Goal: Task Accomplishment & Management: Complete application form

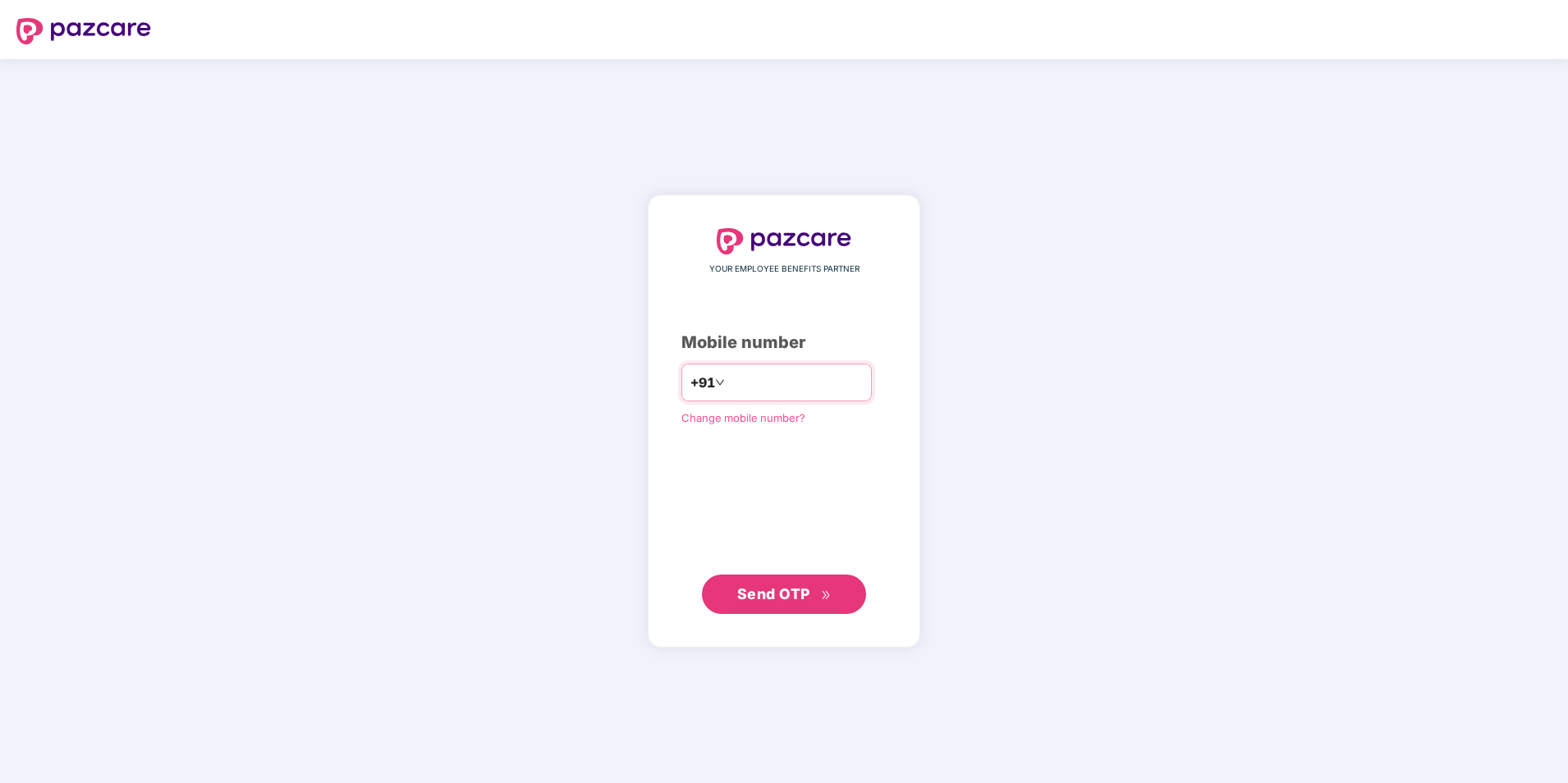
click at [784, 369] on input "number" at bounding box center [795, 382] width 134 height 26
type input "**********"
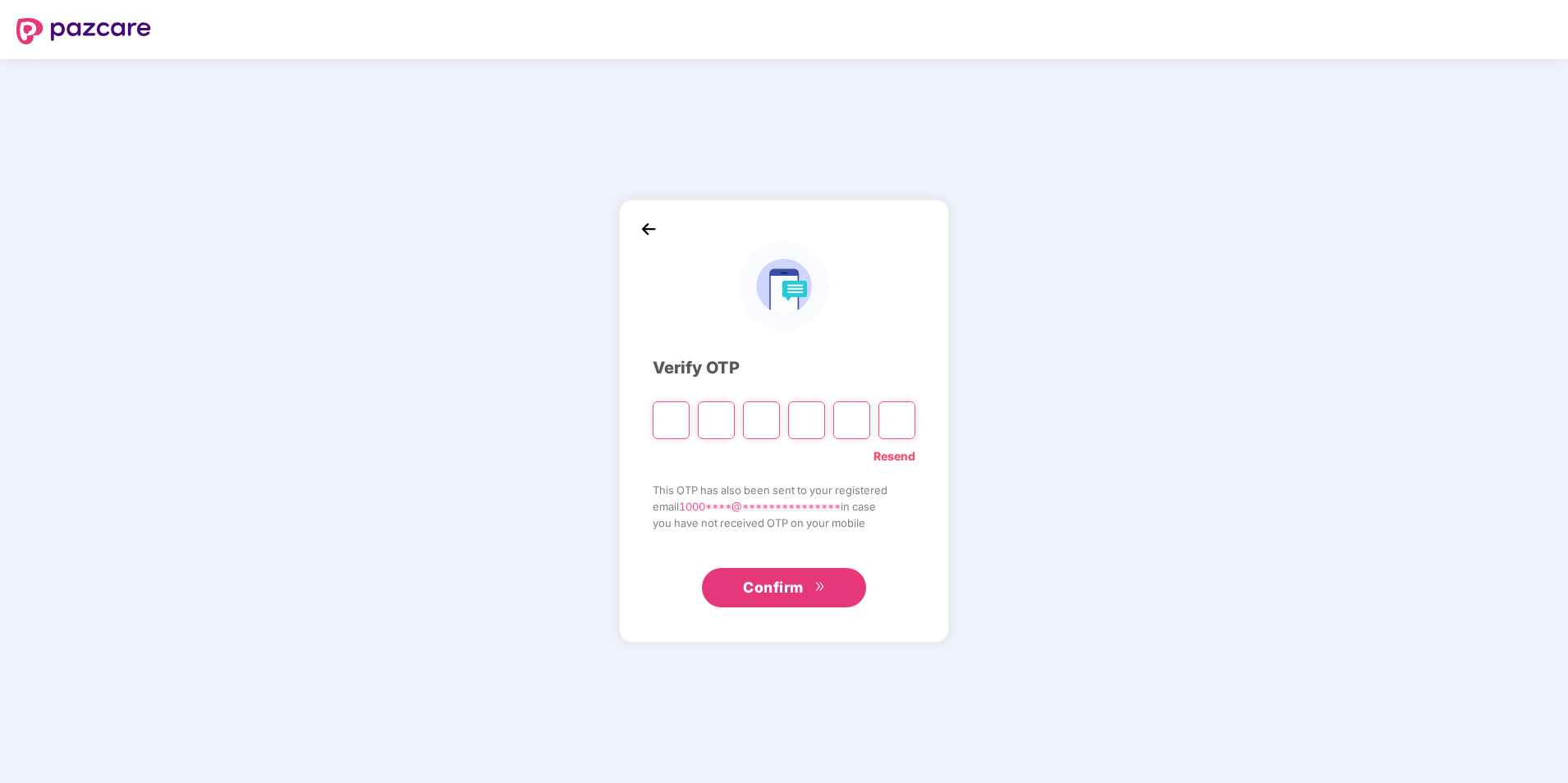
type input "*"
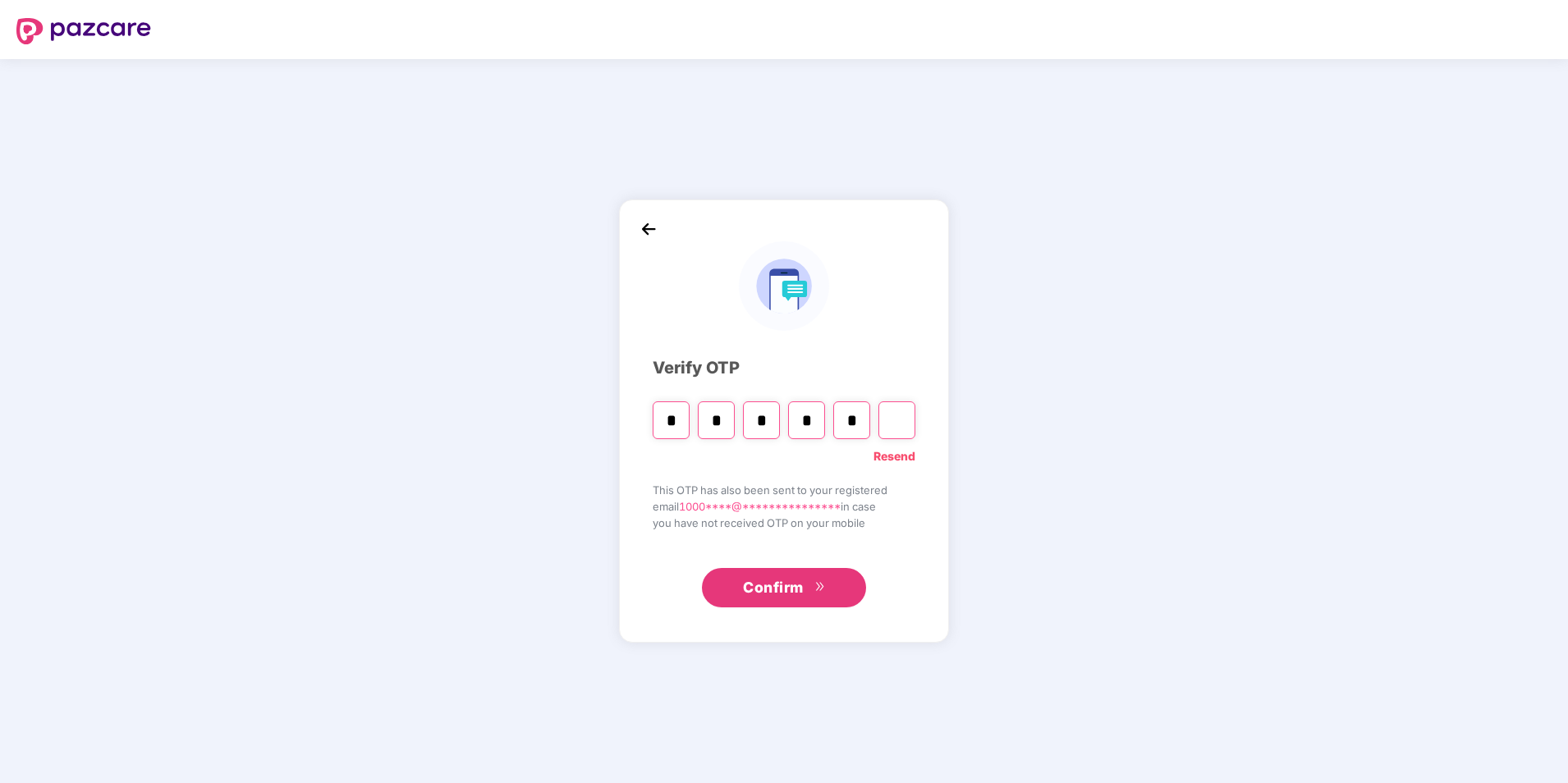
type input "*"
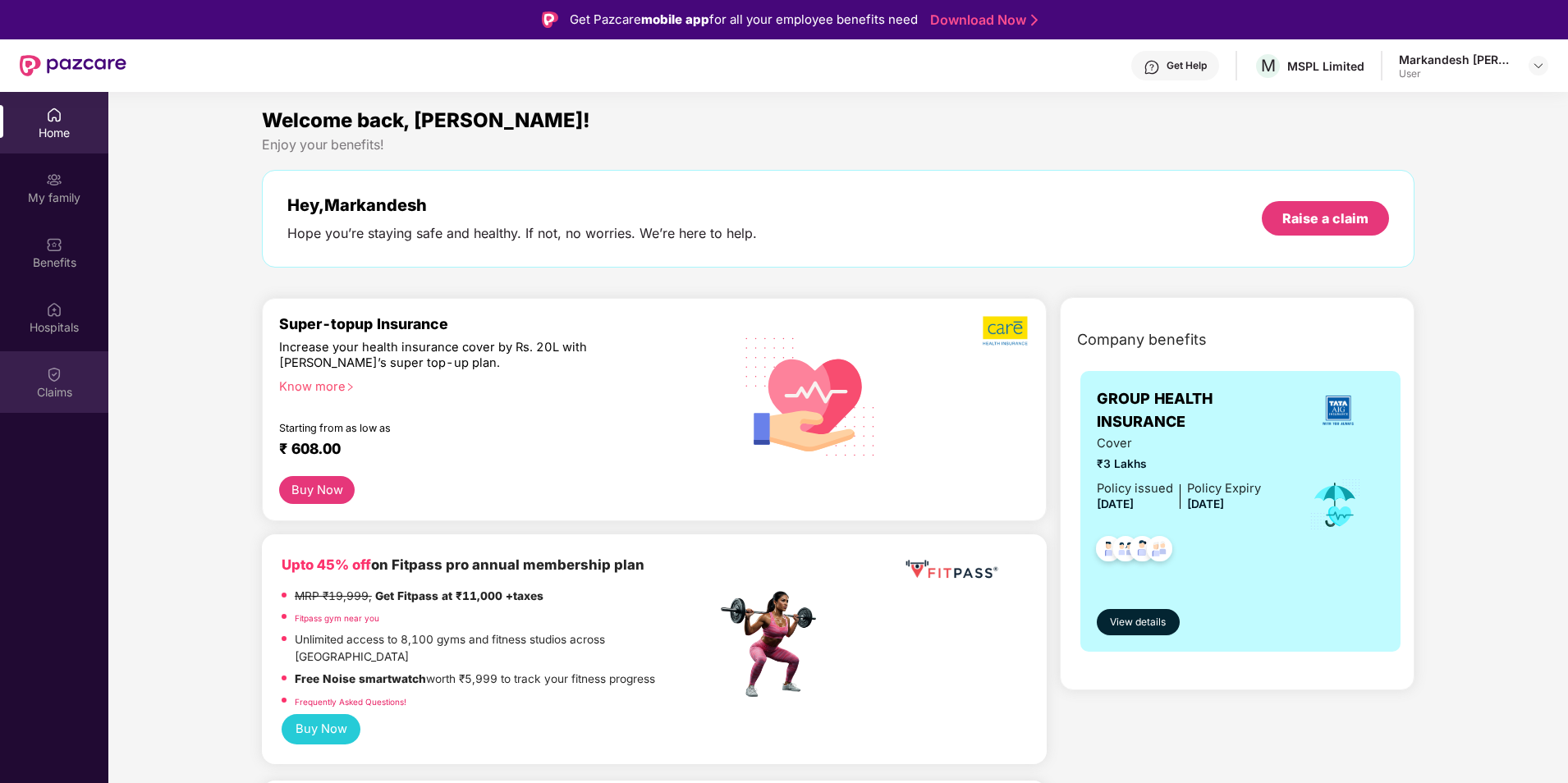
click at [50, 377] on img at bounding box center [54, 374] width 17 height 17
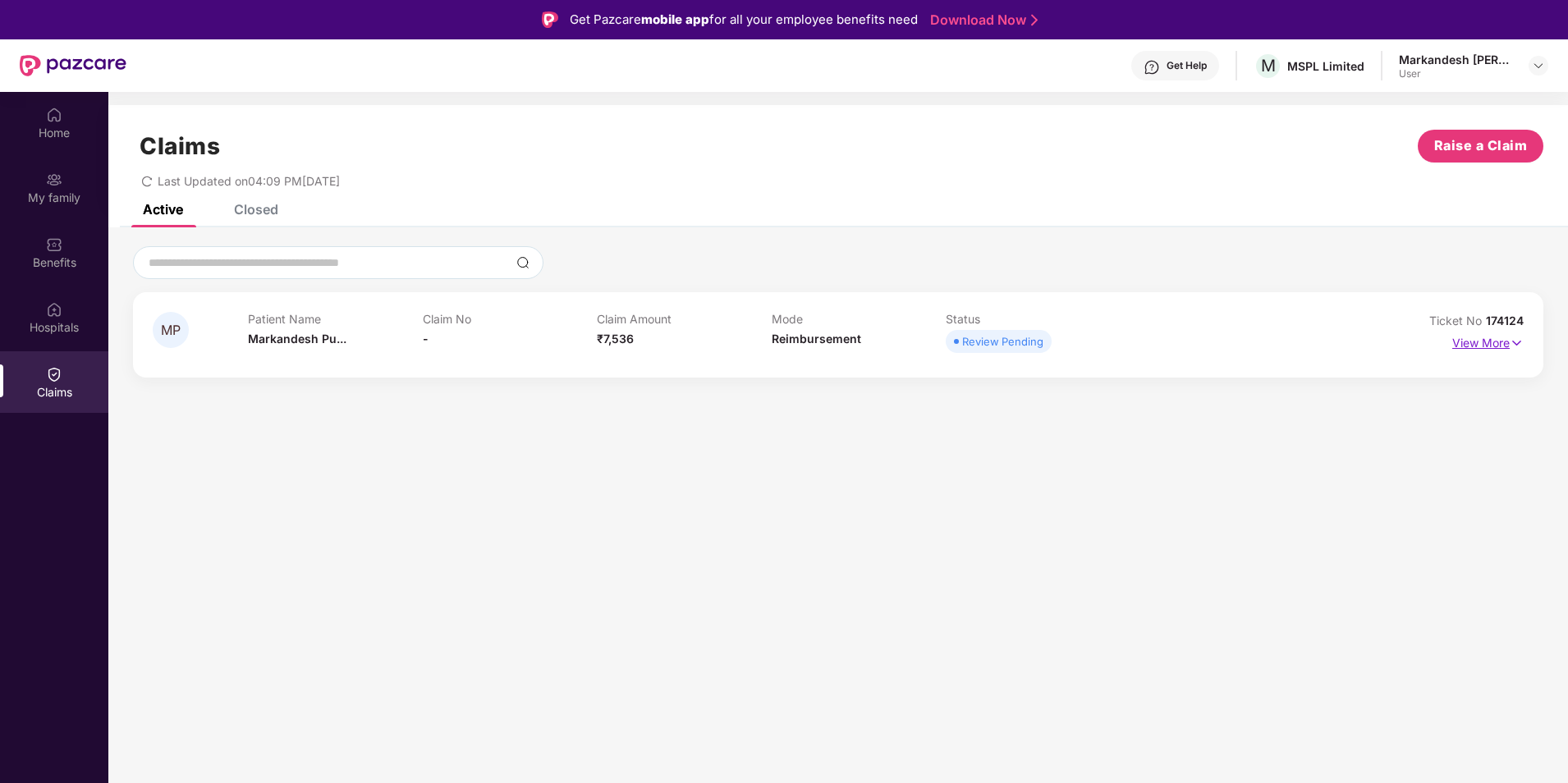
click at [1484, 341] on p "View More" at bounding box center [1488, 340] width 72 height 22
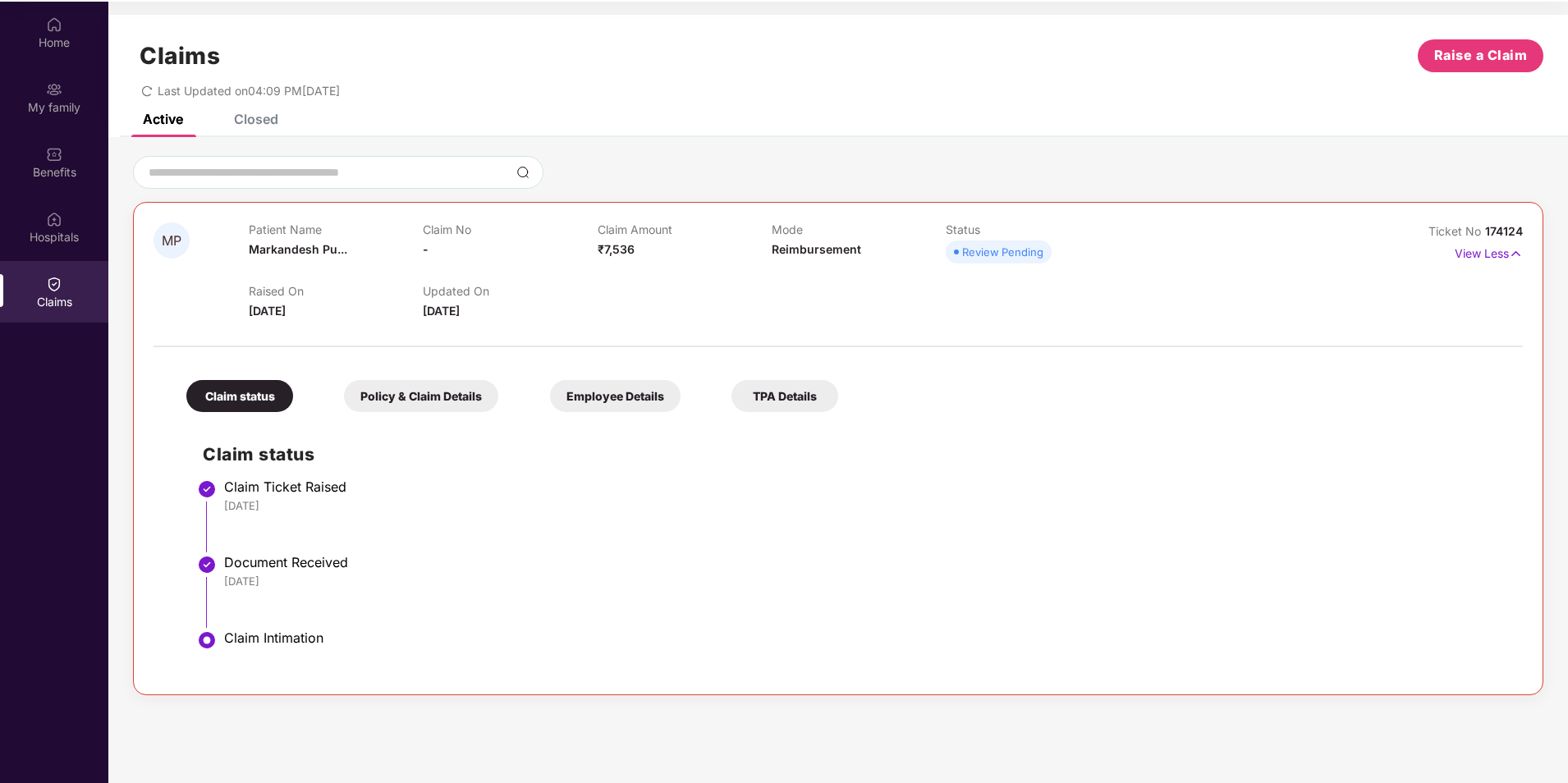
scroll to position [92, 0]
drag, startPoint x: 1488, startPoint y: 229, endPoint x: 1524, endPoint y: 230, distance: 36.0
click at [1524, 230] on div "MP Patient Name Markandesh Pu... Claim No - Claim Amount ₹7,536 Mode Reimbursem…" at bounding box center [838, 446] width 1411 height 493
click at [1082, 186] on div at bounding box center [838, 171] width 1411 height 33
click at [1476, 258] on p "View Less" at bounding box center [1489, 250] width 68 height 22
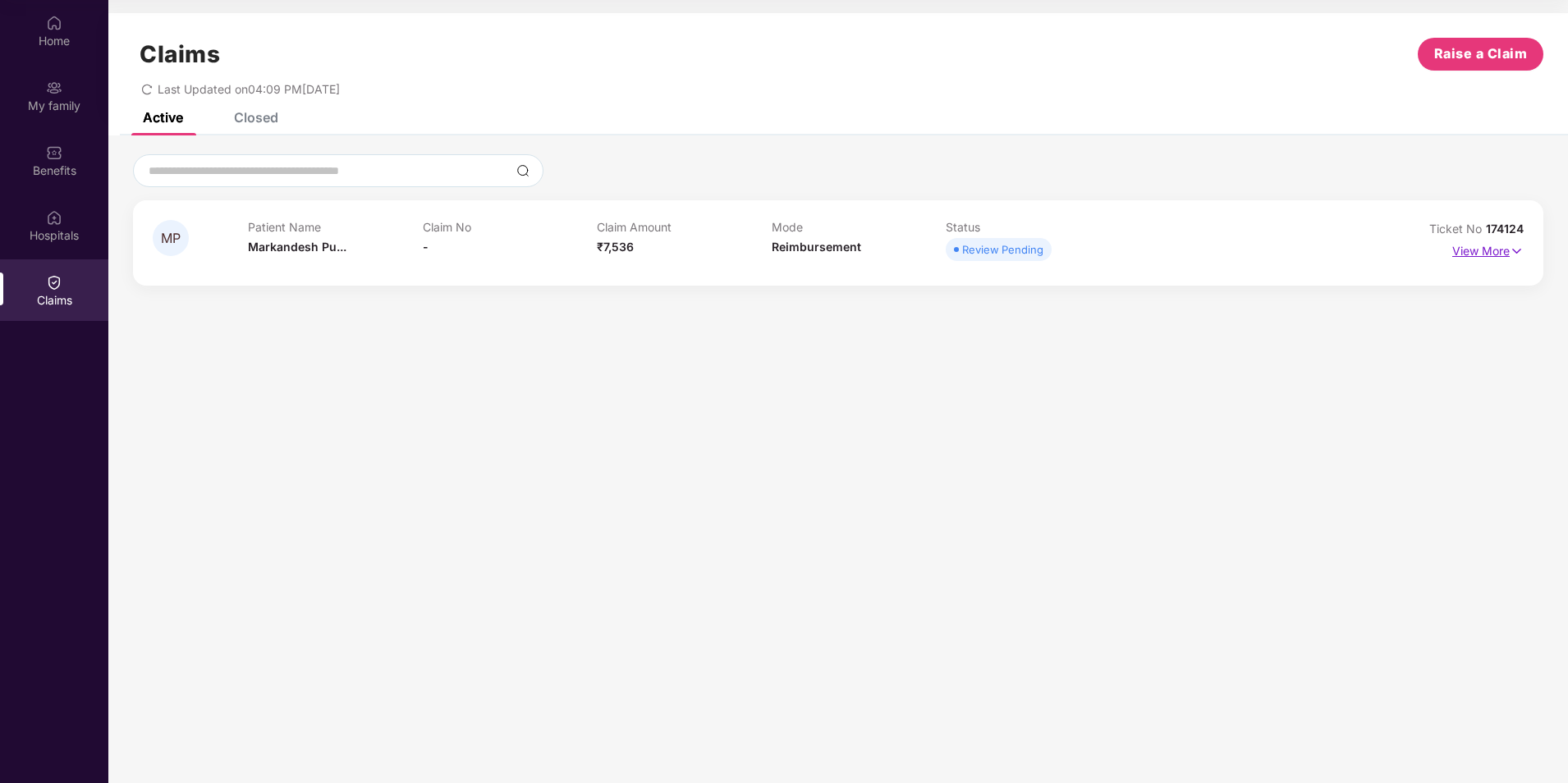
click at [1466, 255] on p "View More" at bounding box center [1488, 249] width 72 height 22
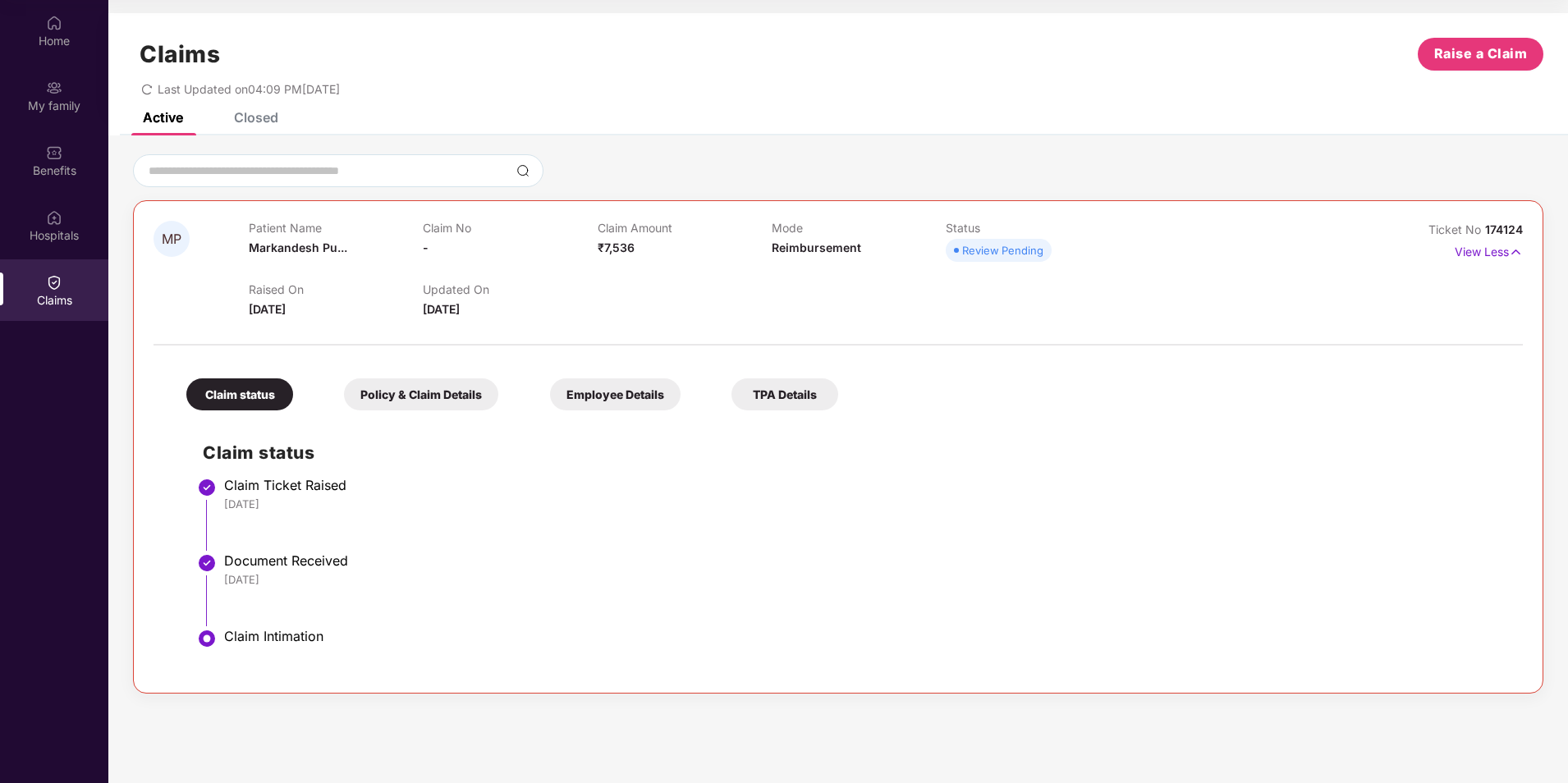
click at [429, 395] on div "Policy & Claim Details" at bounding box center [421, 395] width 155 height 32
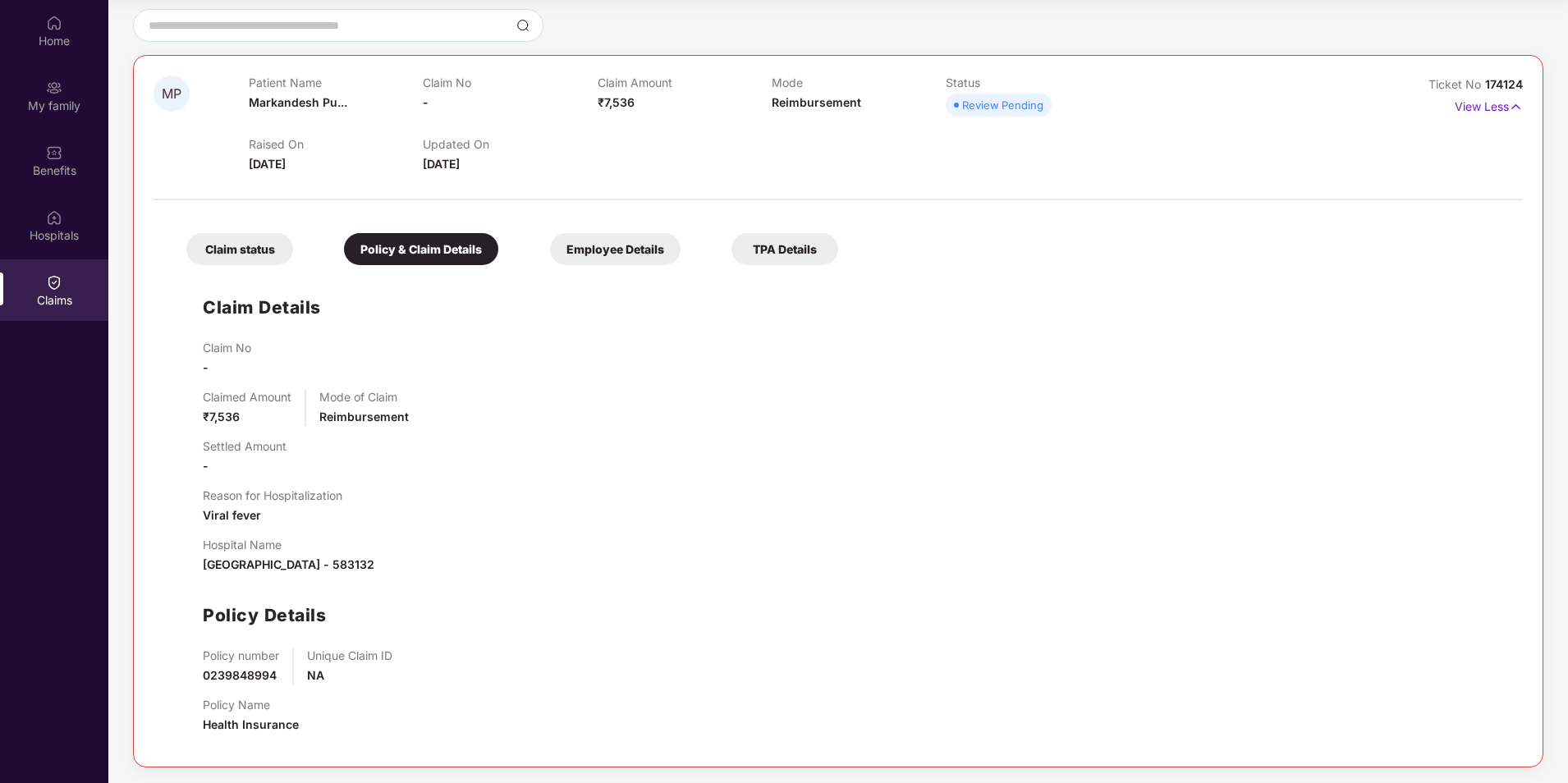
scroll to position [146, 0]
click at [626, 251] on div "Employee Details" at bounding box center [616, 248] width 131 height 32
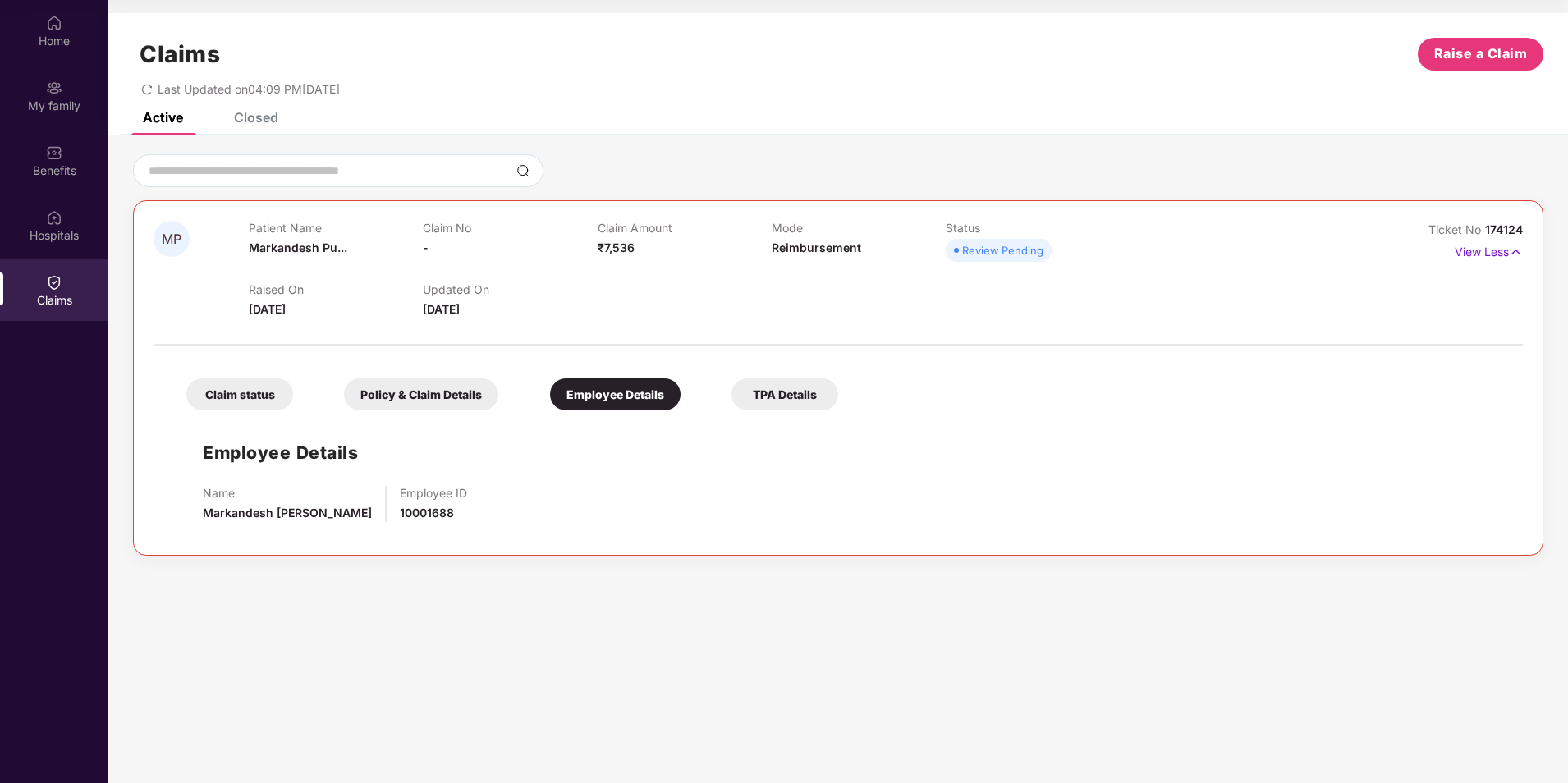
scroll to position [0, 0]
click at [791, 394] on div "TPA Details" at bounding box center [785, 395] width 107 height 32
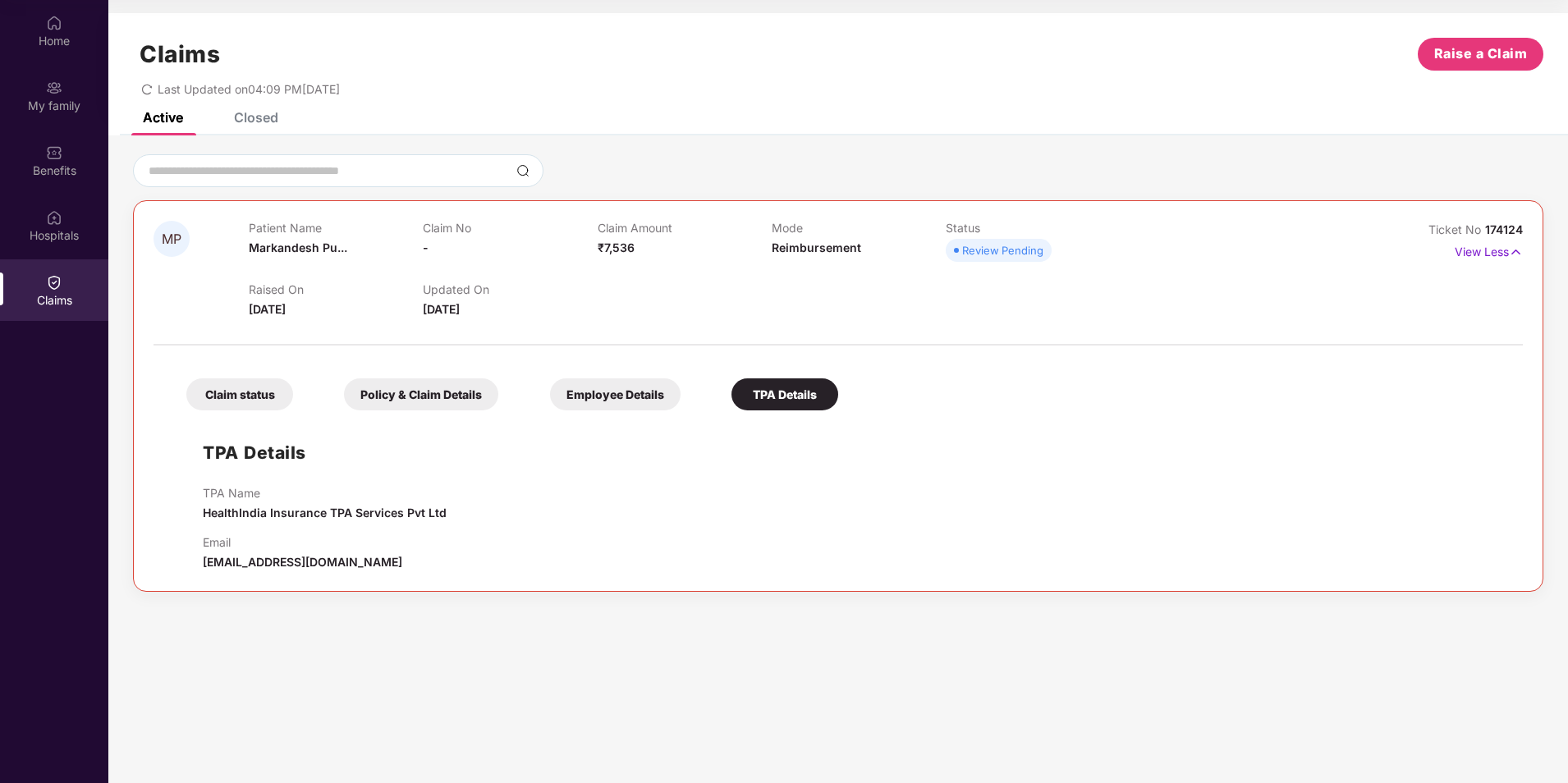
click at [620, 395] on div "Employee Details" at bounding box center [616, 395] width 131 height 32
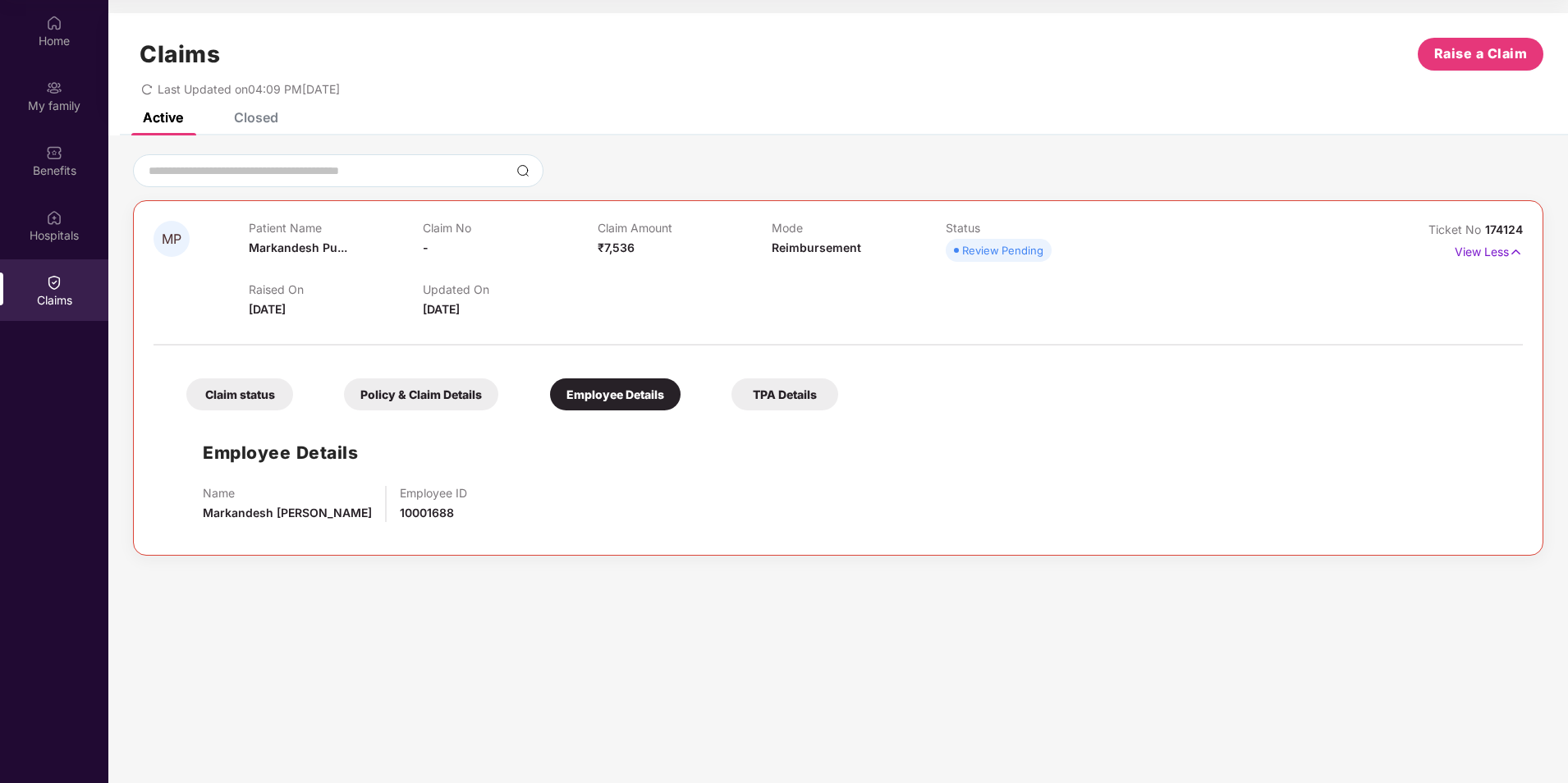
click at [752, 392] on div "TPA Details" at bounding box center [785, 395] width 107 height 32
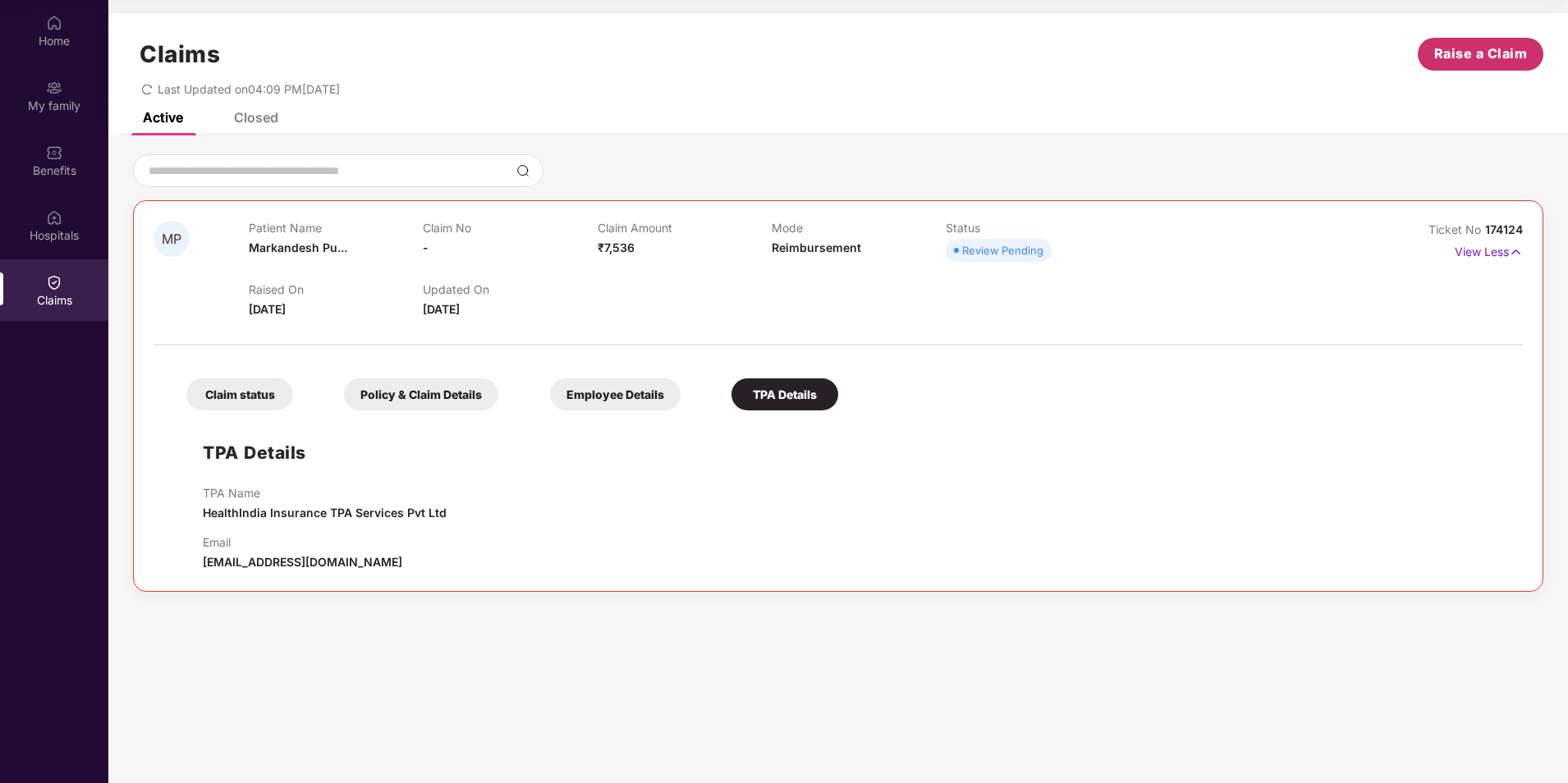
click at [1466, 52] on span "Raise a Claim" at bounding box center [1481, 54] width 93 height 21
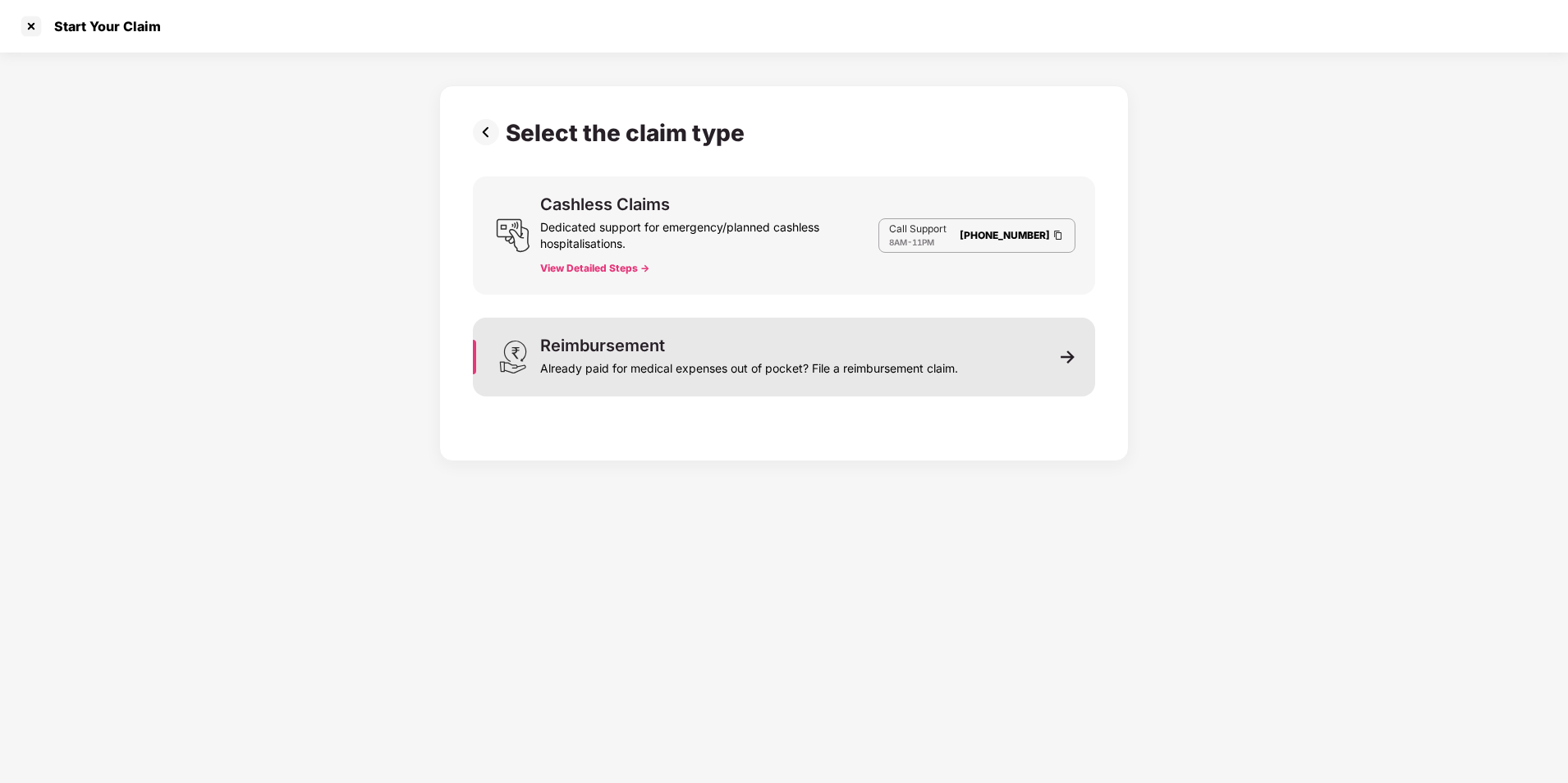
click at [1070, 365] on div "Reimbursement Already paid for medical expenses out of pocket? File a reimburse…" at bounding box center [784, 357] width 622 height 79
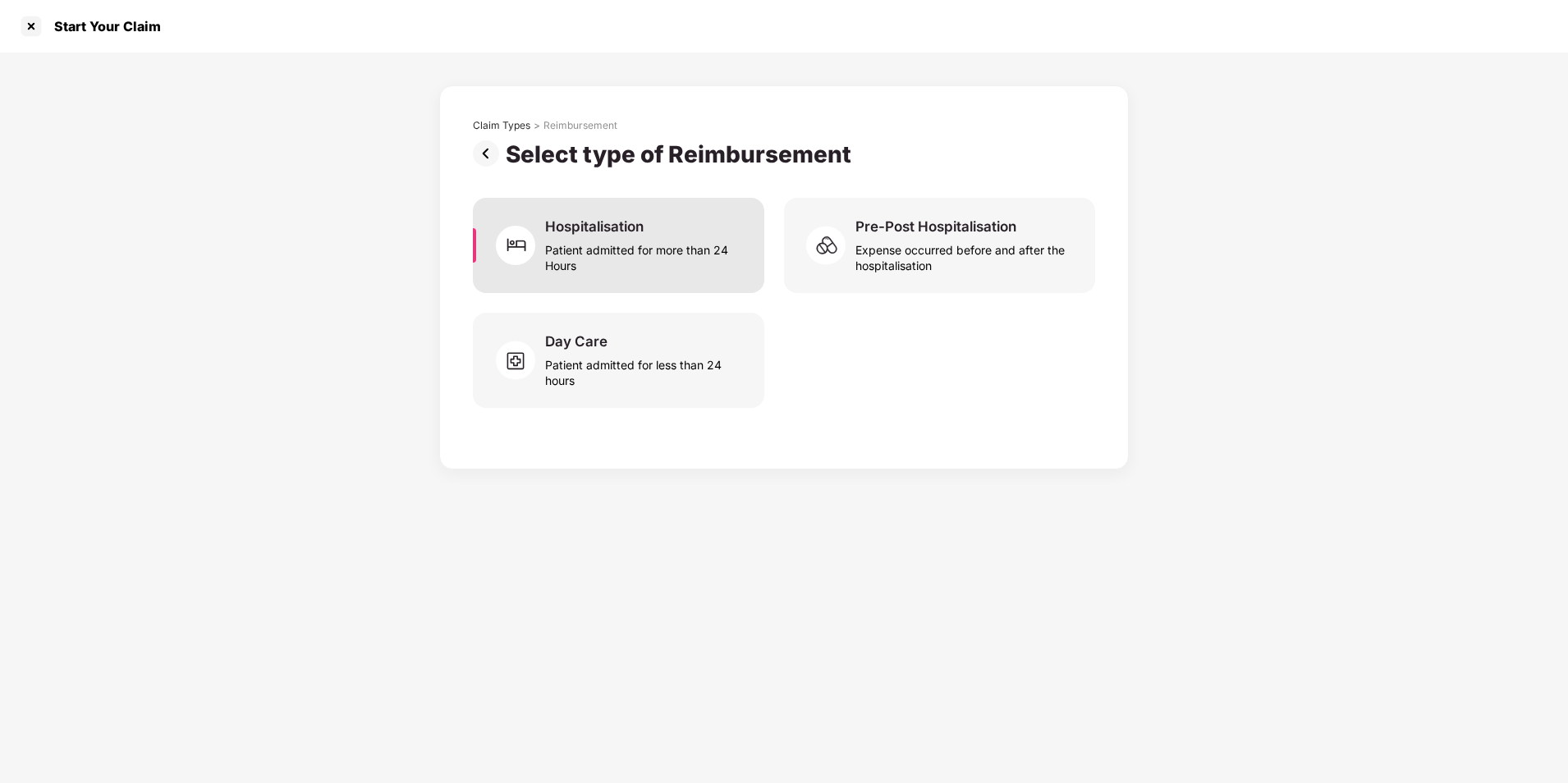
click at [588, 247] on div "Patient admitted for more than 24 Hours" at bounding box center [644, 254] width 200 height 38
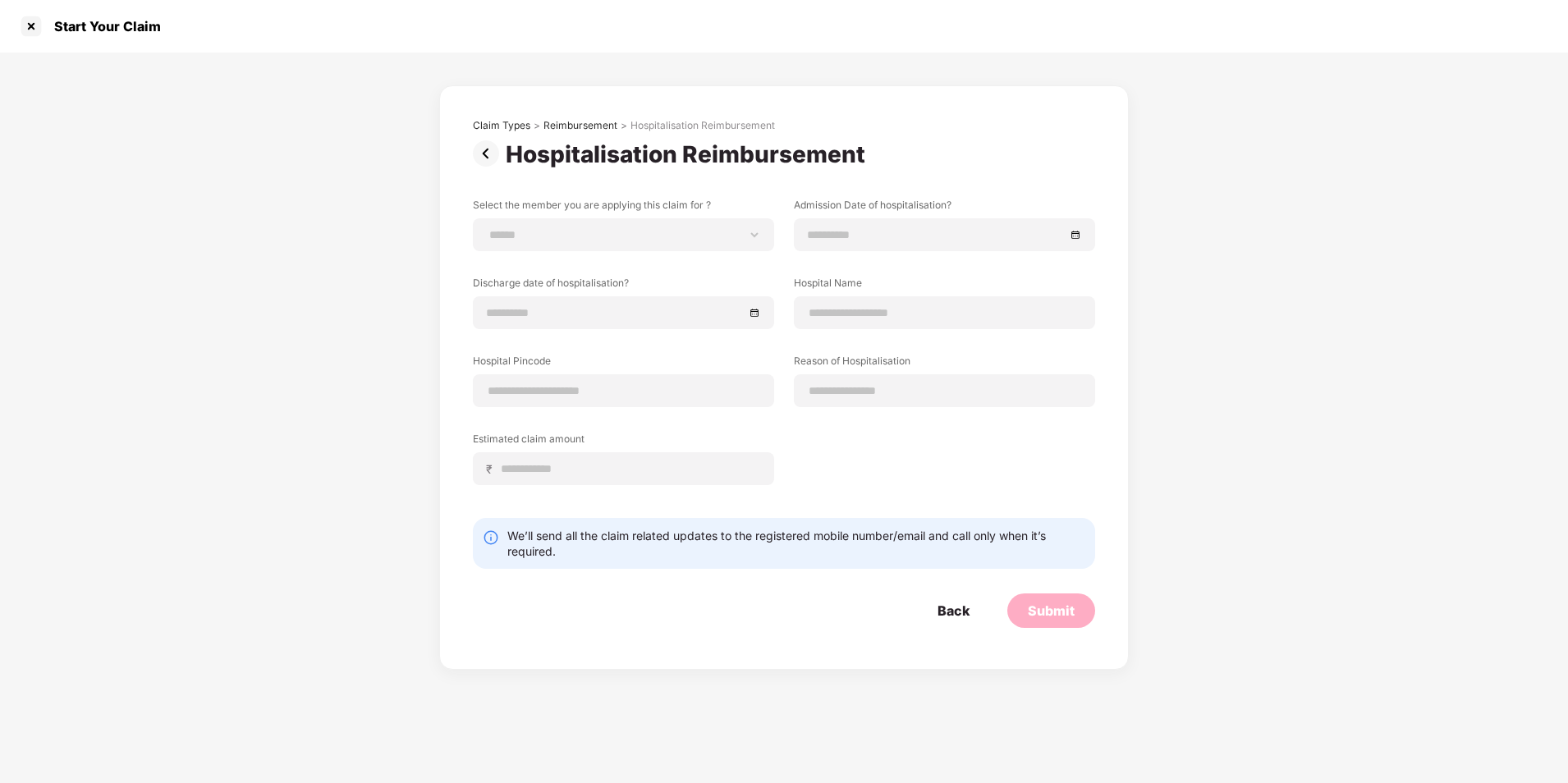
click at [491, 150] on img at bounding box center [490, 154] width 33 height 26
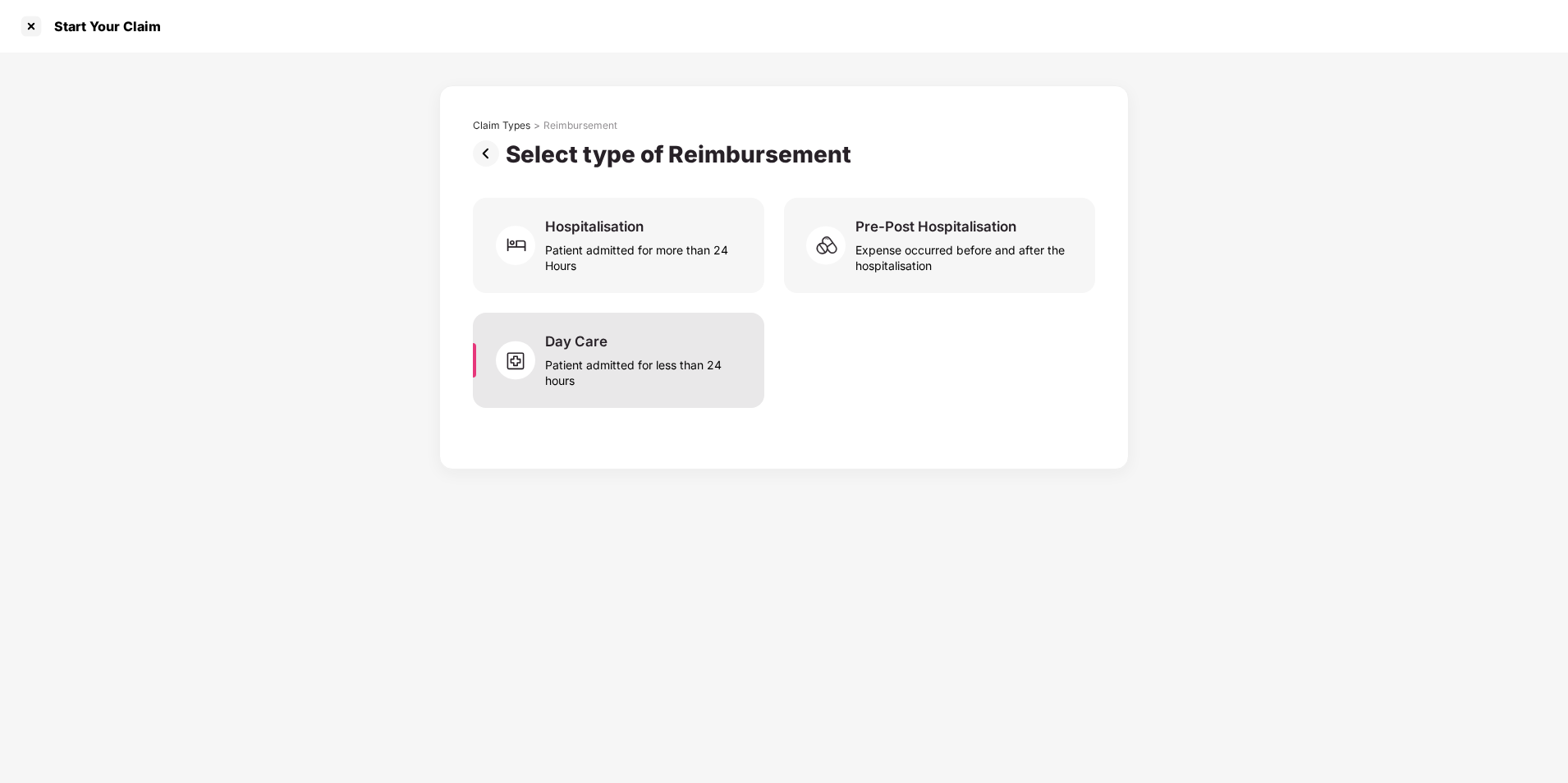
click at [675, 356] on div "Patient admitted for less than 24 hours" at bounding box center [644, 369] width 200 height 38
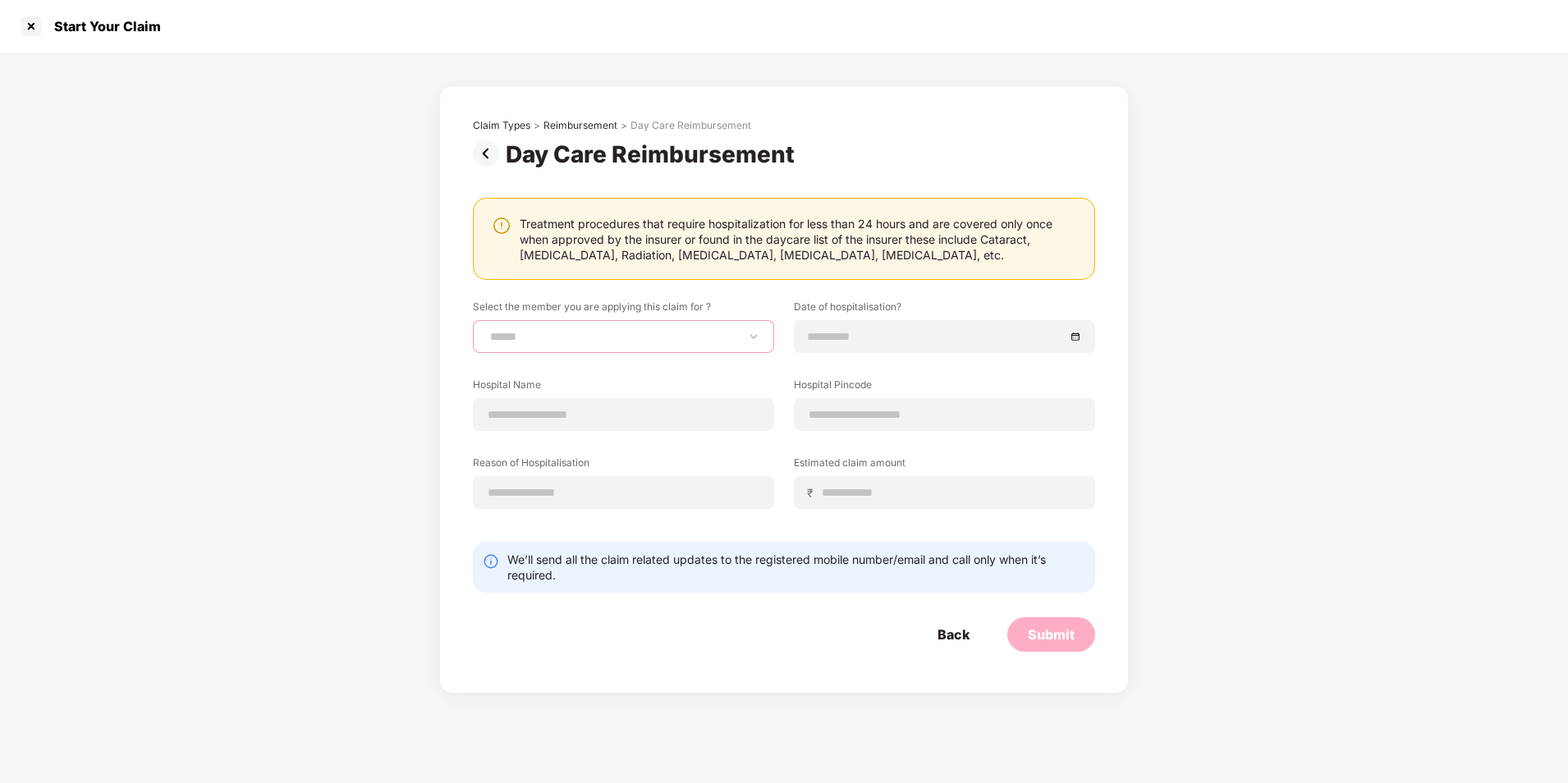
click at [626, 337] on select "**********" at bounding box center [623, 336] width 273 height 13
click at [354, 309] on div "**********" at bounding box center [784, 373] width 1568 height 641
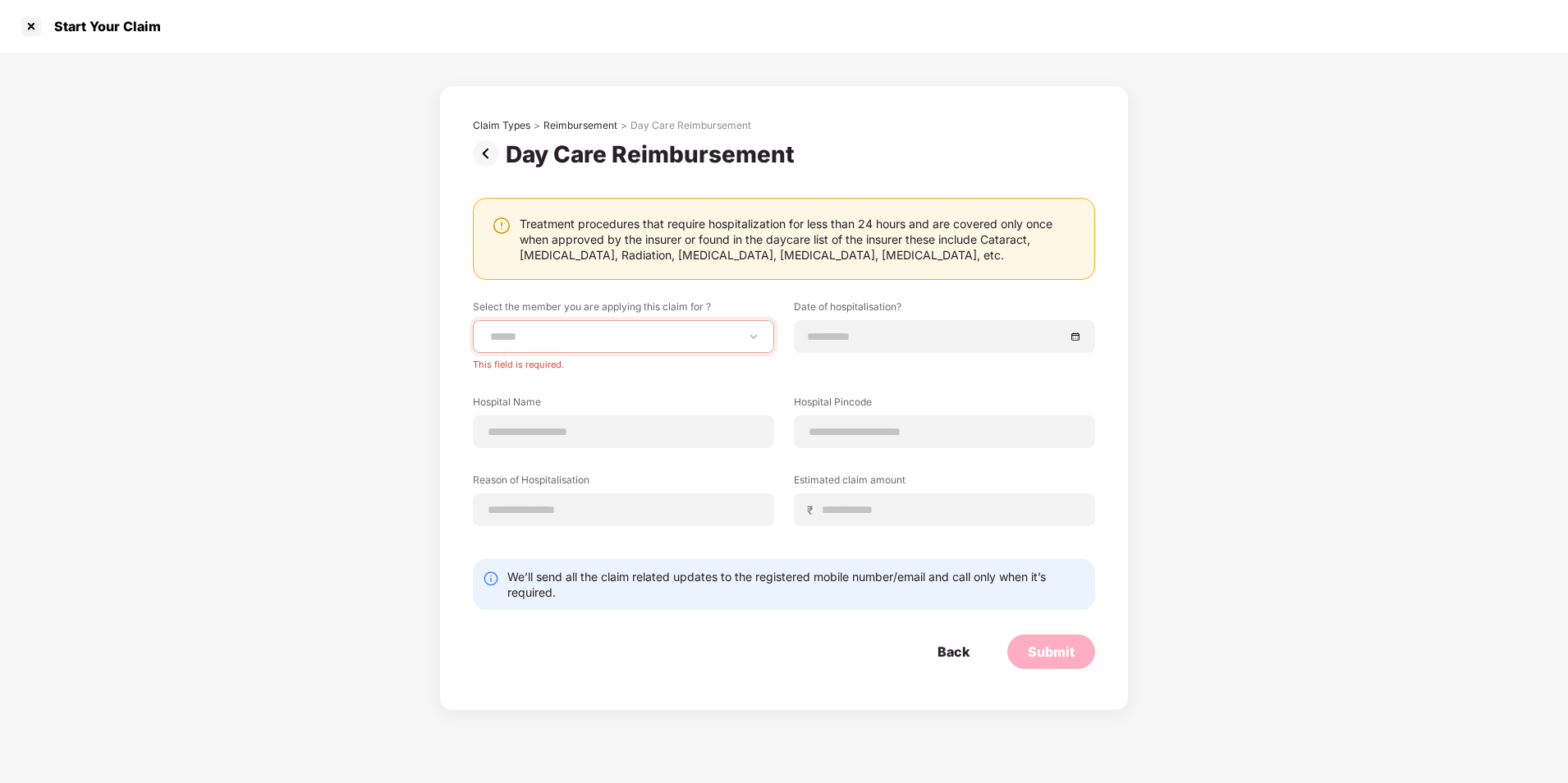
click at [497, 159] on img at bounding box center [490, 154] width 33 height 26
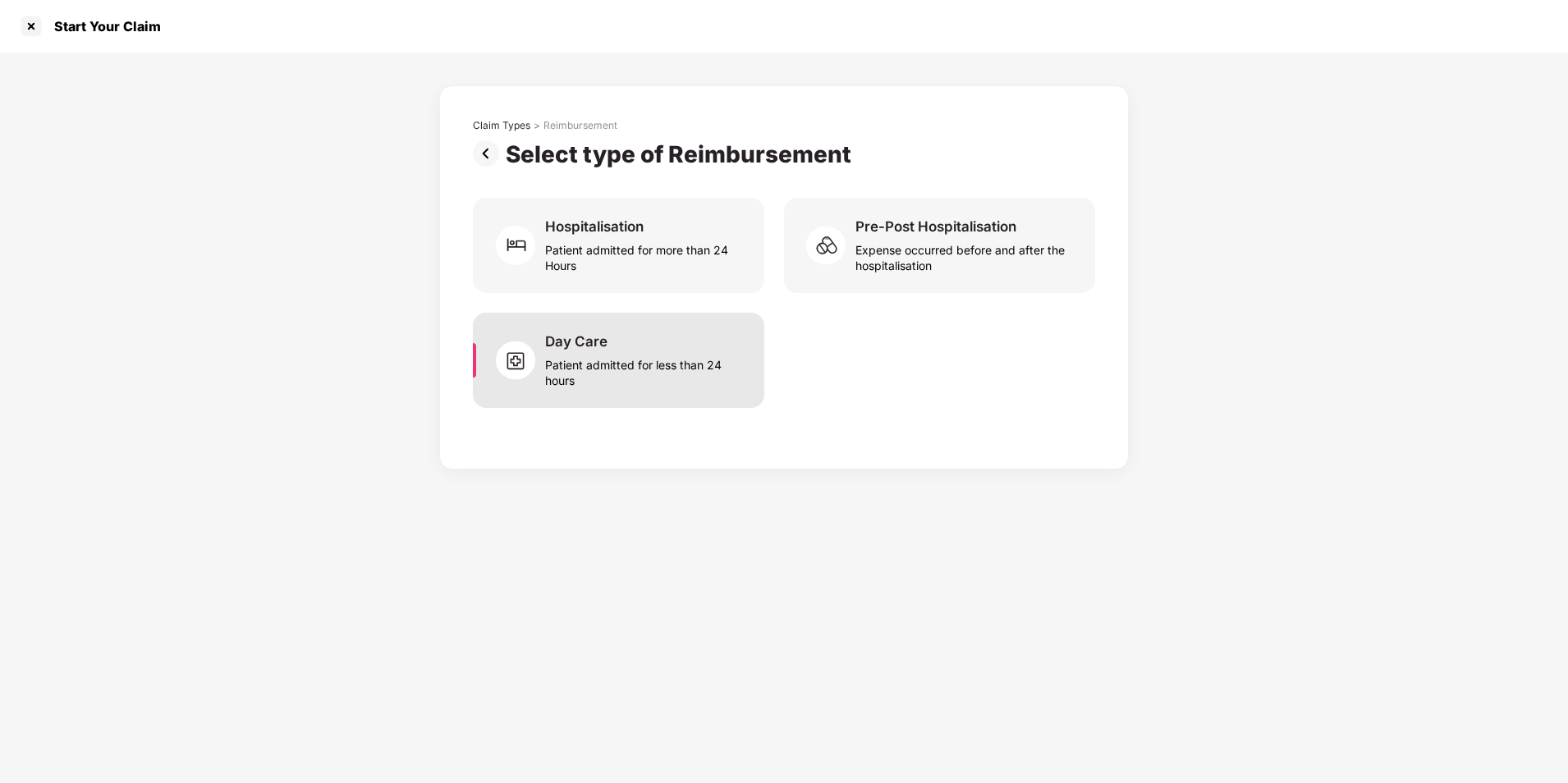
click at [691, 367] on div "Patient admitted for less than 24 hours" at bounding box center [644, 369] width 200 height 38
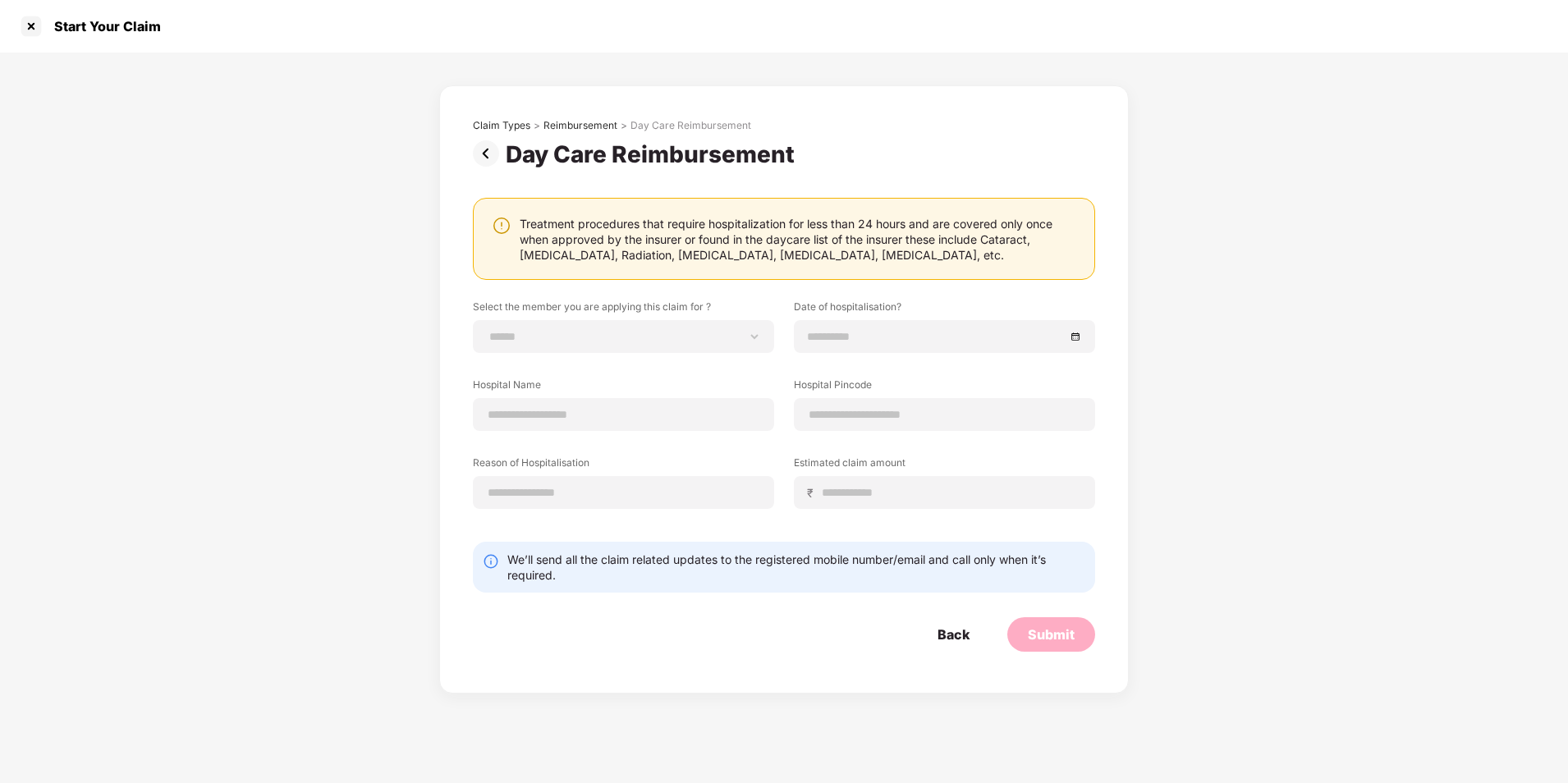
click at [488, 153] on img at bounding box center [490, 154] width 33 height 26
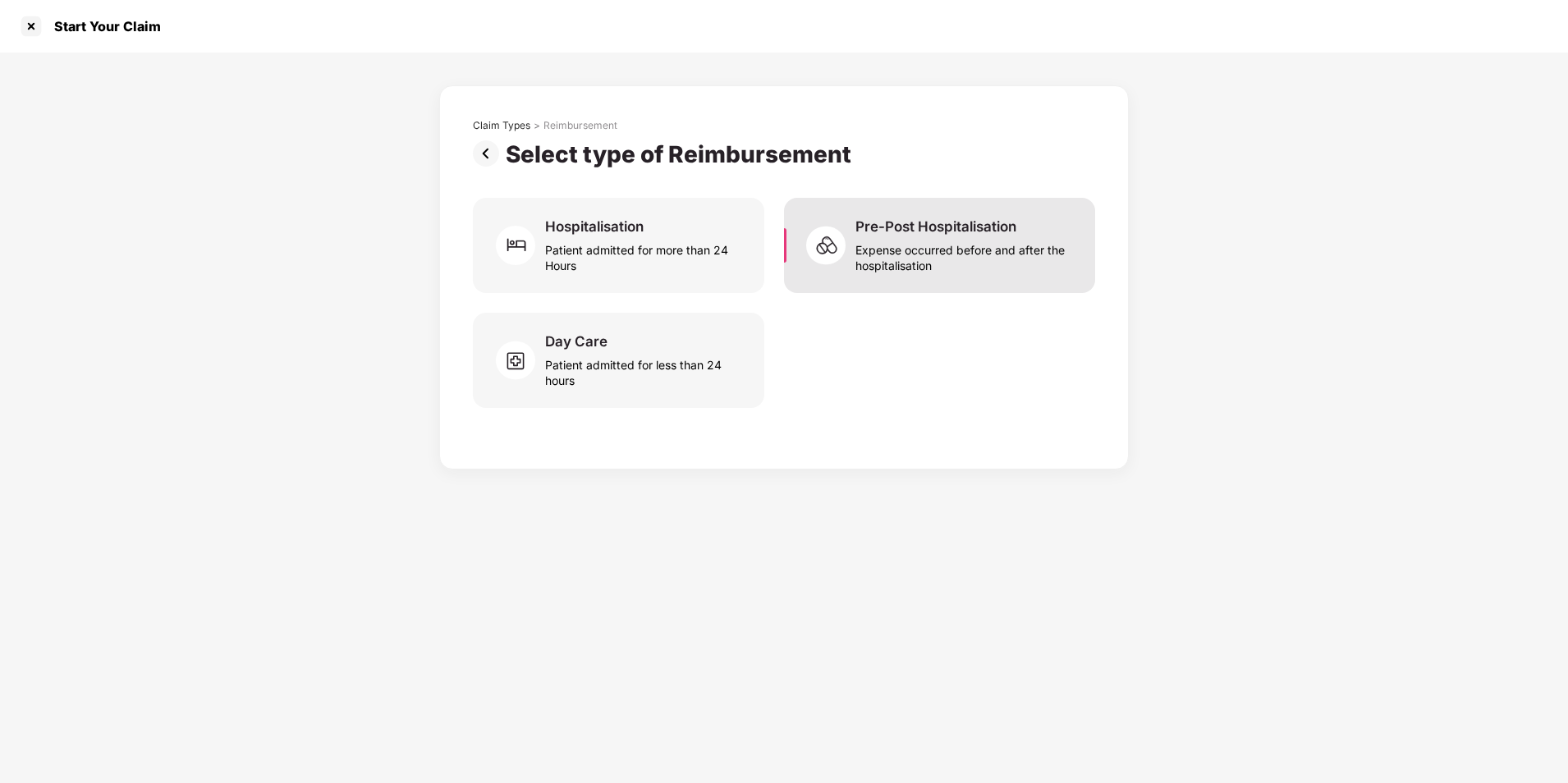
click at [960, 254] on div "Expense occurred before and after the hospitalisation" at bounding box center [966, 254] width 220 height 38
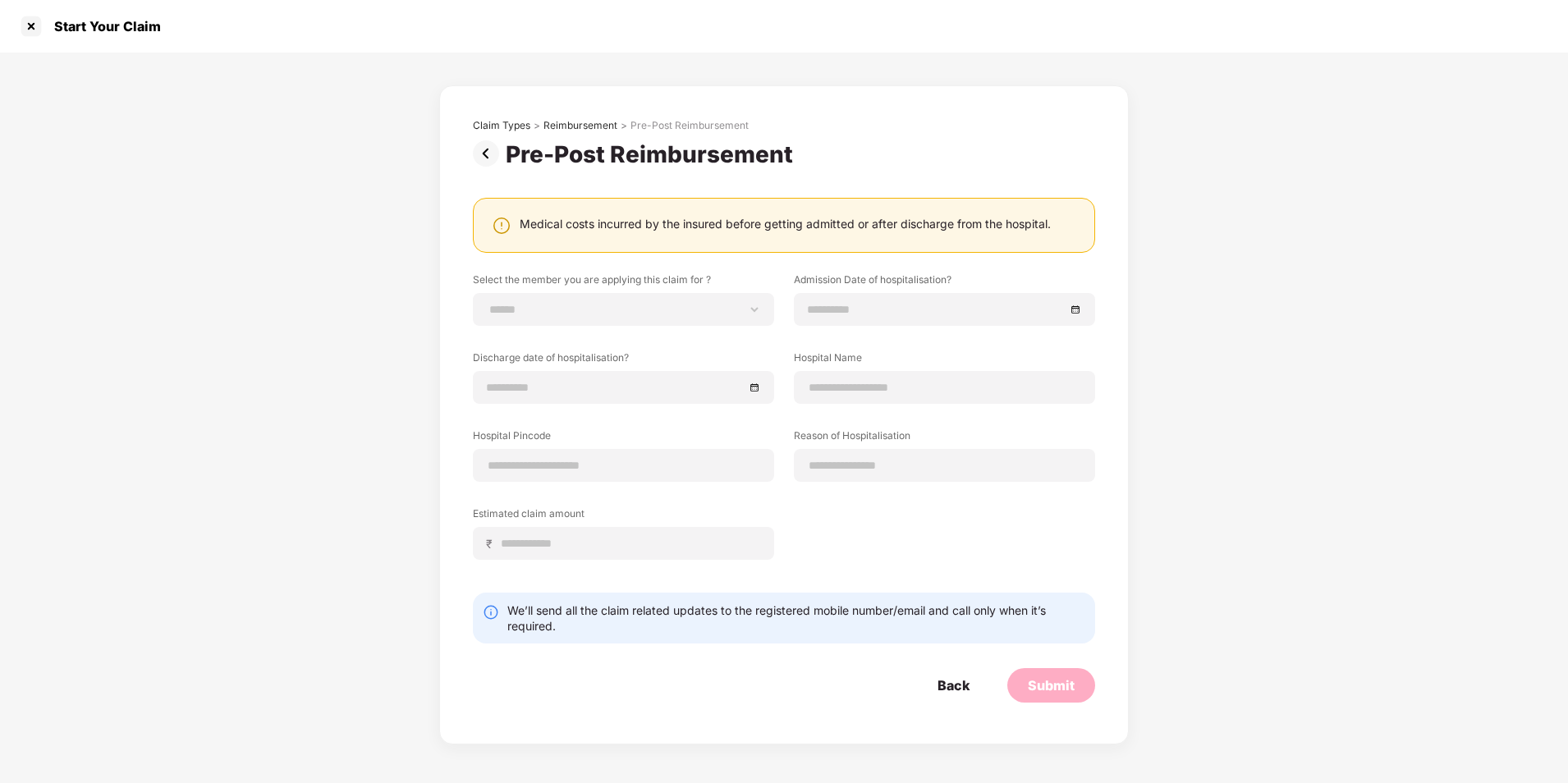
click at [638, 332] on div "**********" at bounding box center [784, 428] width 622 height 312
click at [644, 305] on select "**********" at bounding box center [623, 309] width 273 height 13
click at [642, 390] on div at bounding box center [623, 388] width 301 height 33
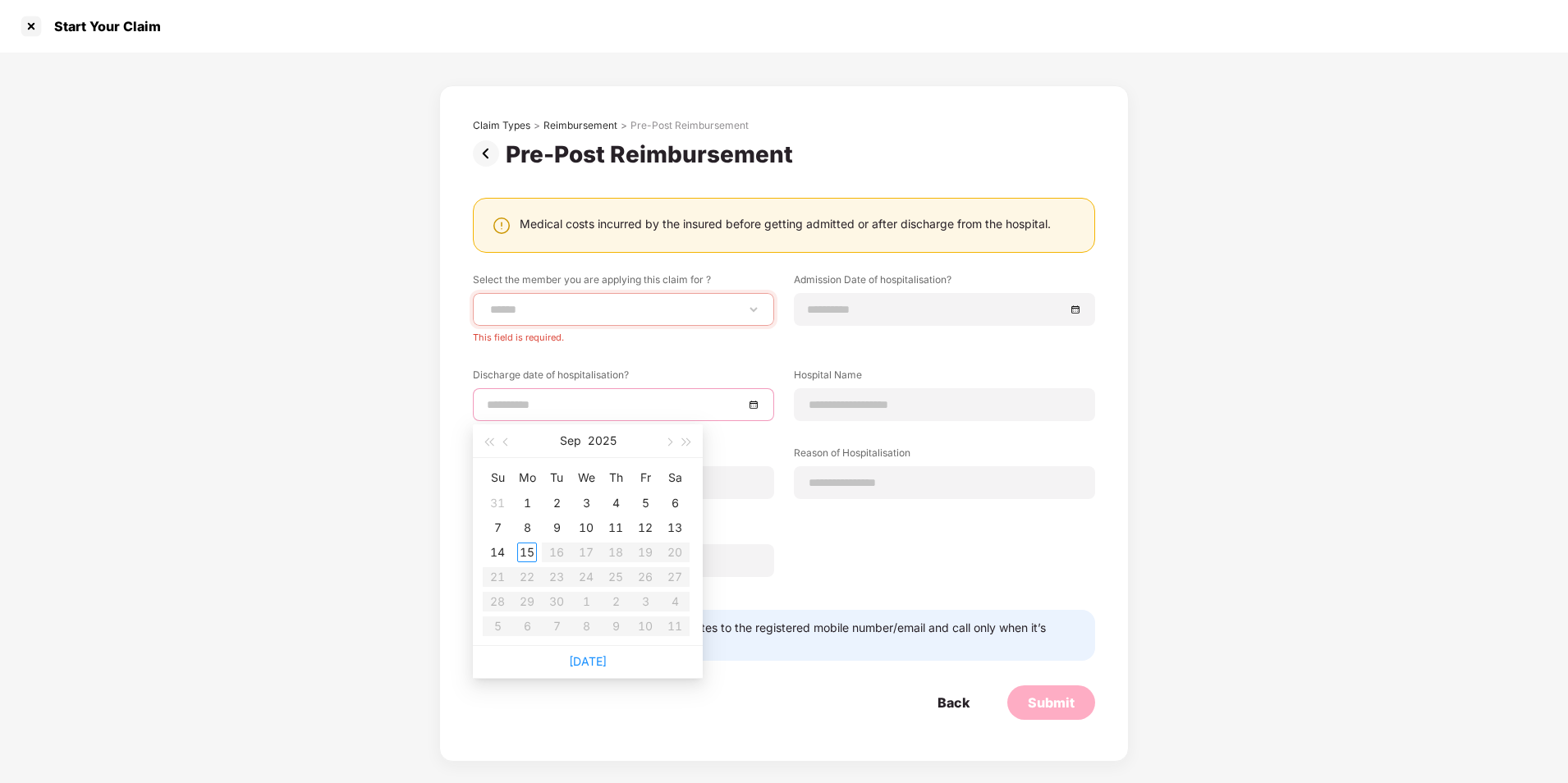
click at [642, 390] on div at bounding box center [623, 405] width 301 height 33
click at [856, 307] on input at bounding box center [936, 309] width 257 height 18
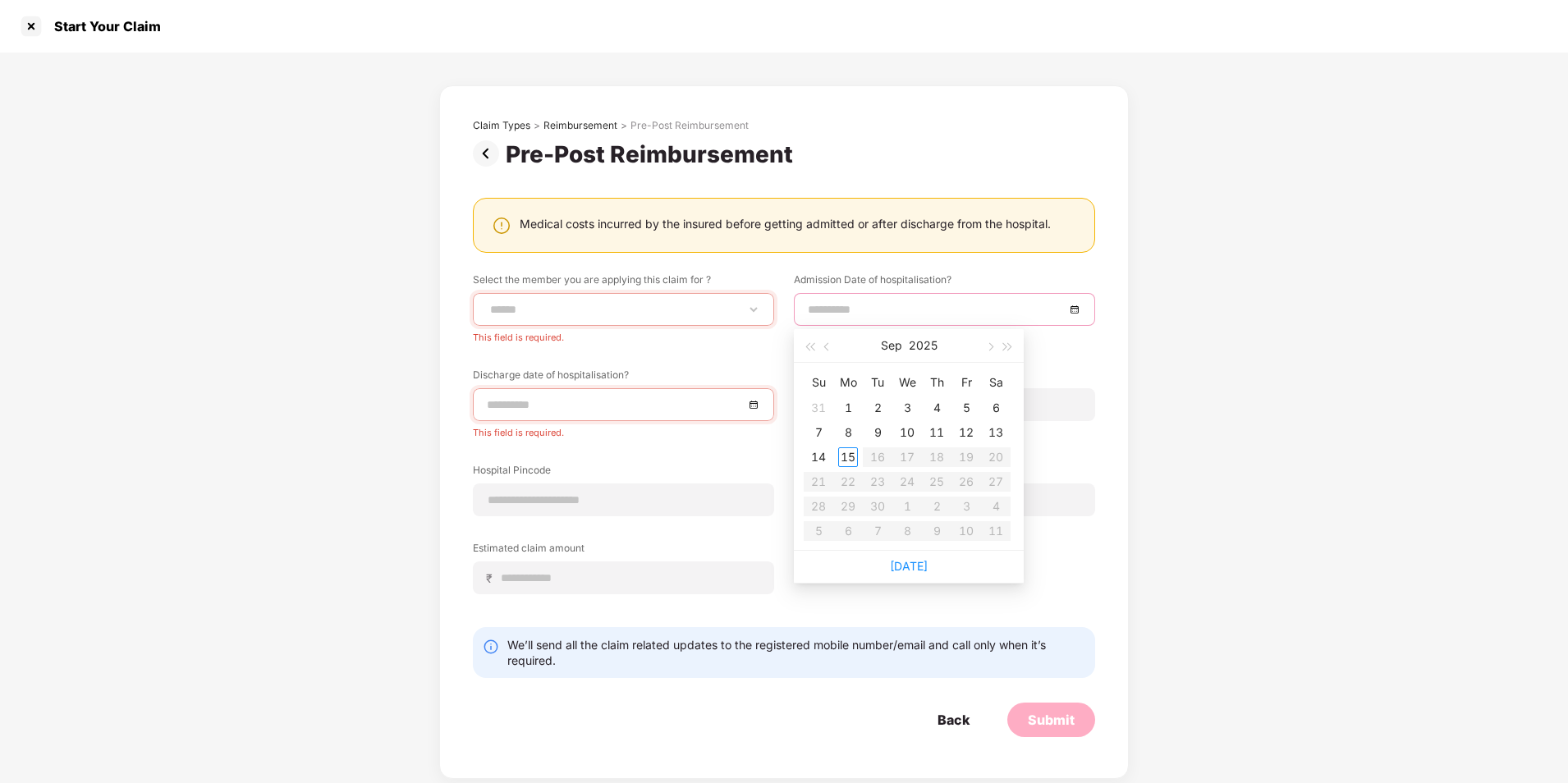
click at [1309, 324] on div "**********" at bounding box center [784, 416] width 1568 height 726
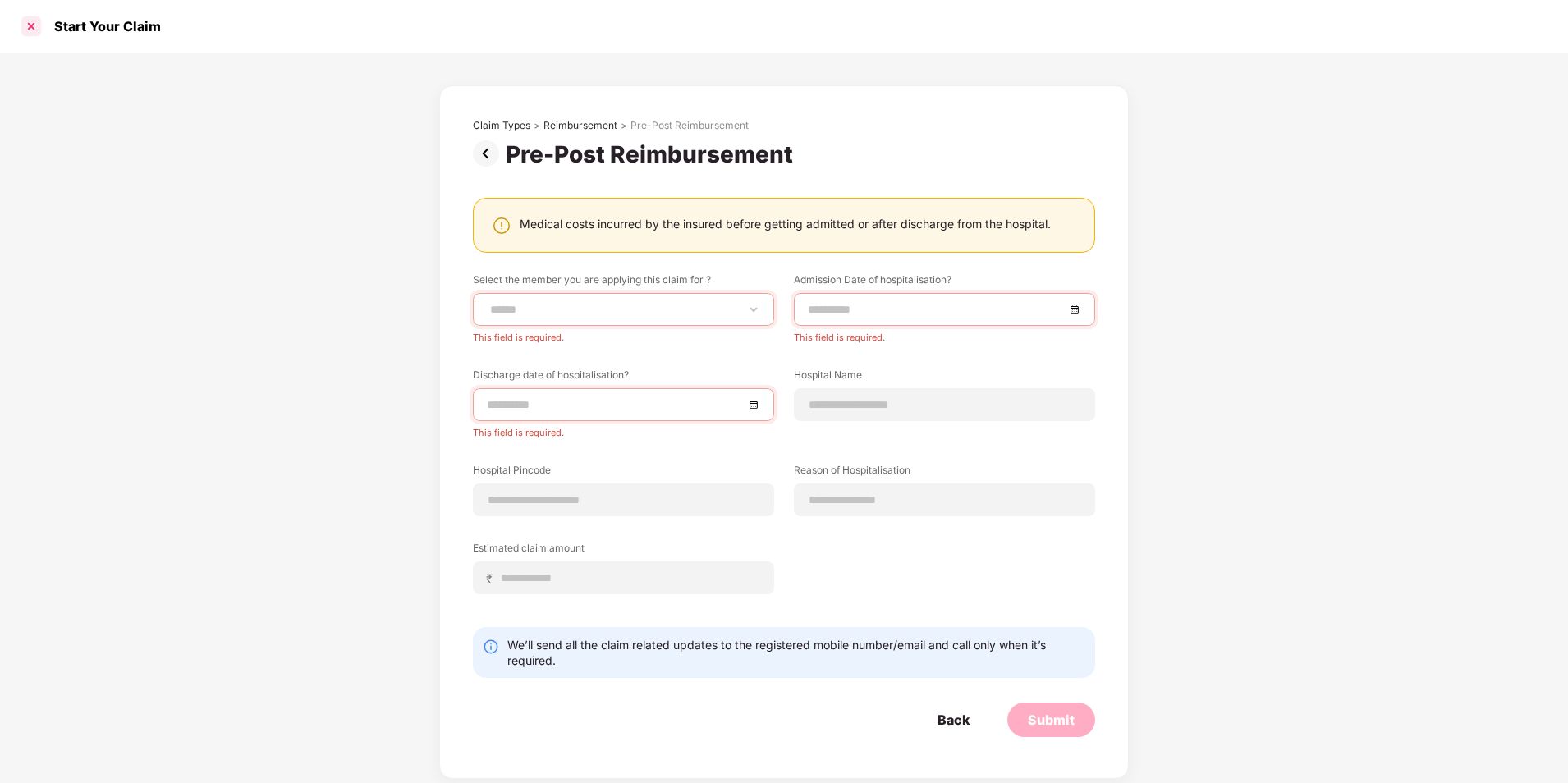
click at [25, 26] on div at bounding box center [31, 26] width 26 height 26
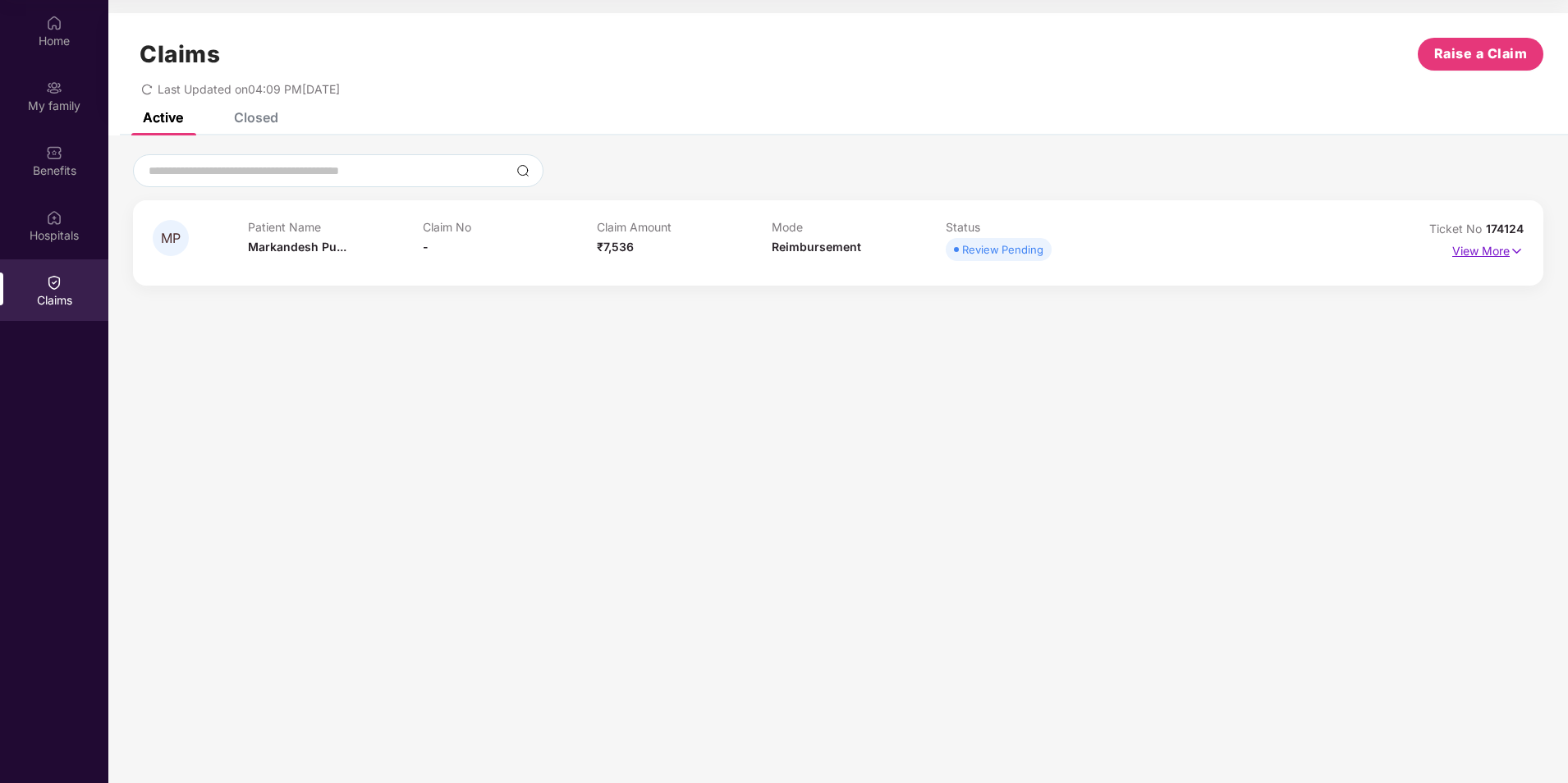
click at [1511, 256] on img at bounding box center [1516, 251] width 14 height 18
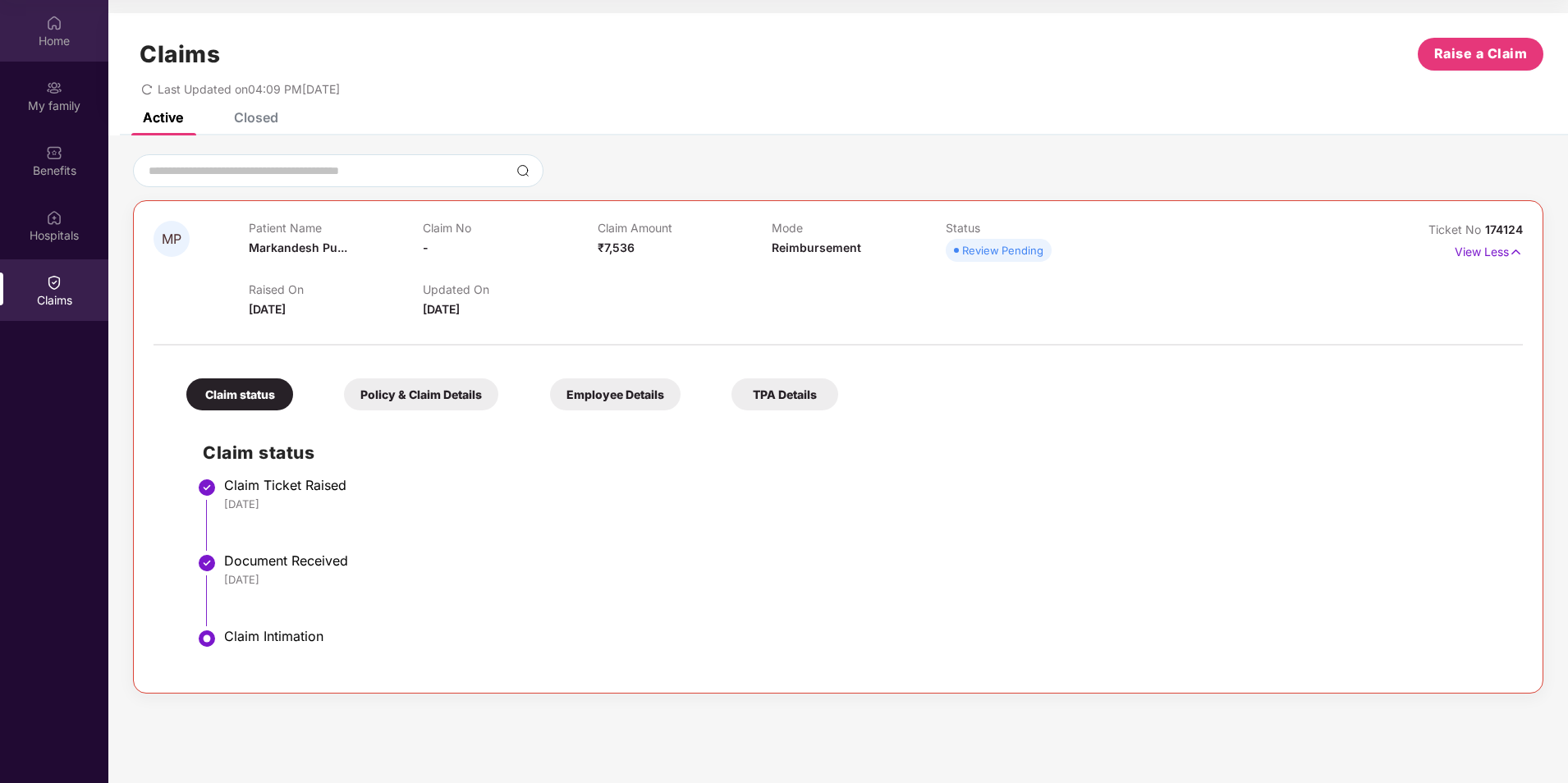
click at [38, 50] on div "Home" at bounding box center [54, 31] width 108 height 62
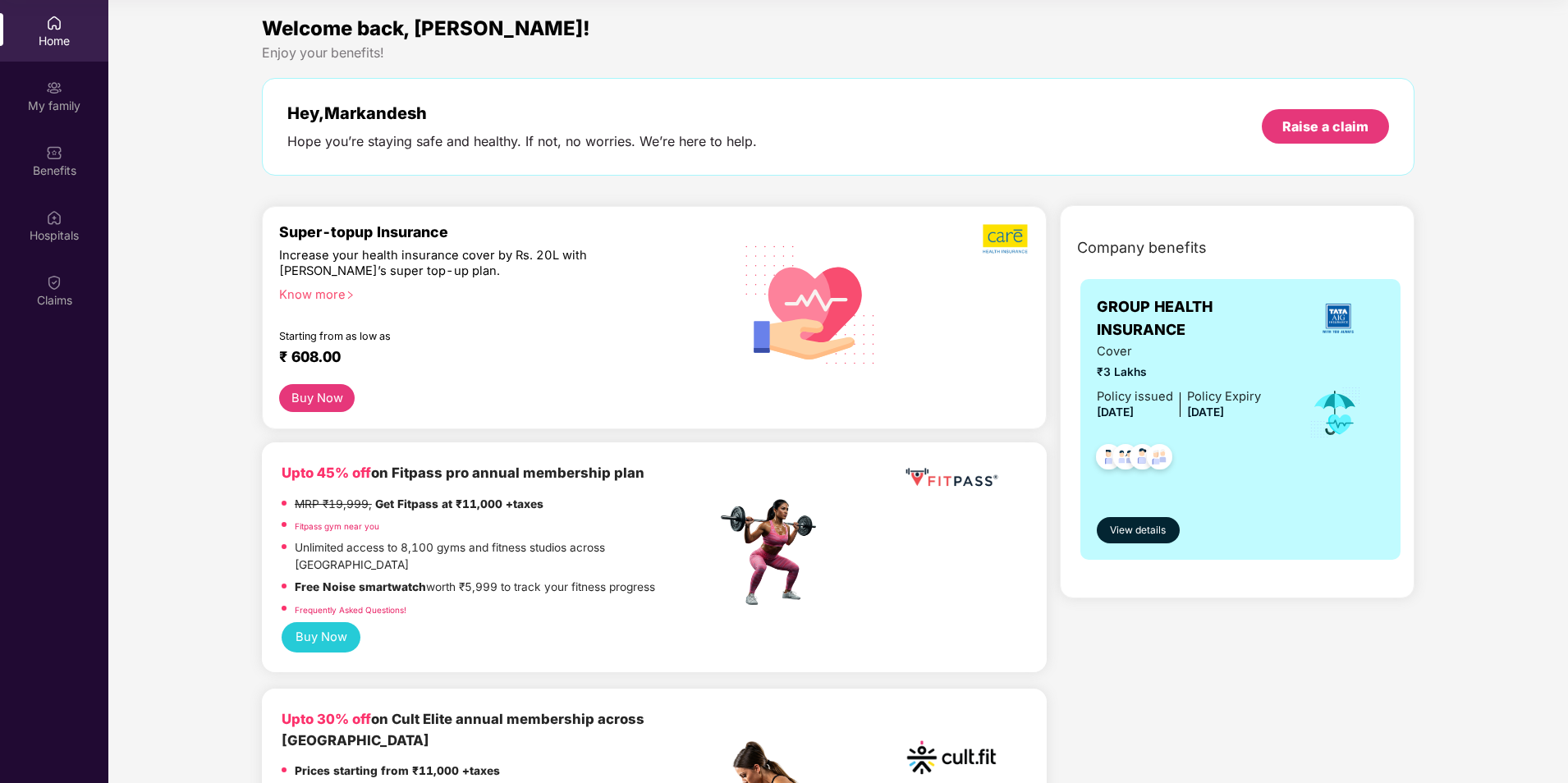
click at [61, 47] on div "Home" at bounding box center [54, 41] width 108 height 17
click at [61, 40] on div "Home" at bounding box center [54, 41] width 108 height 17
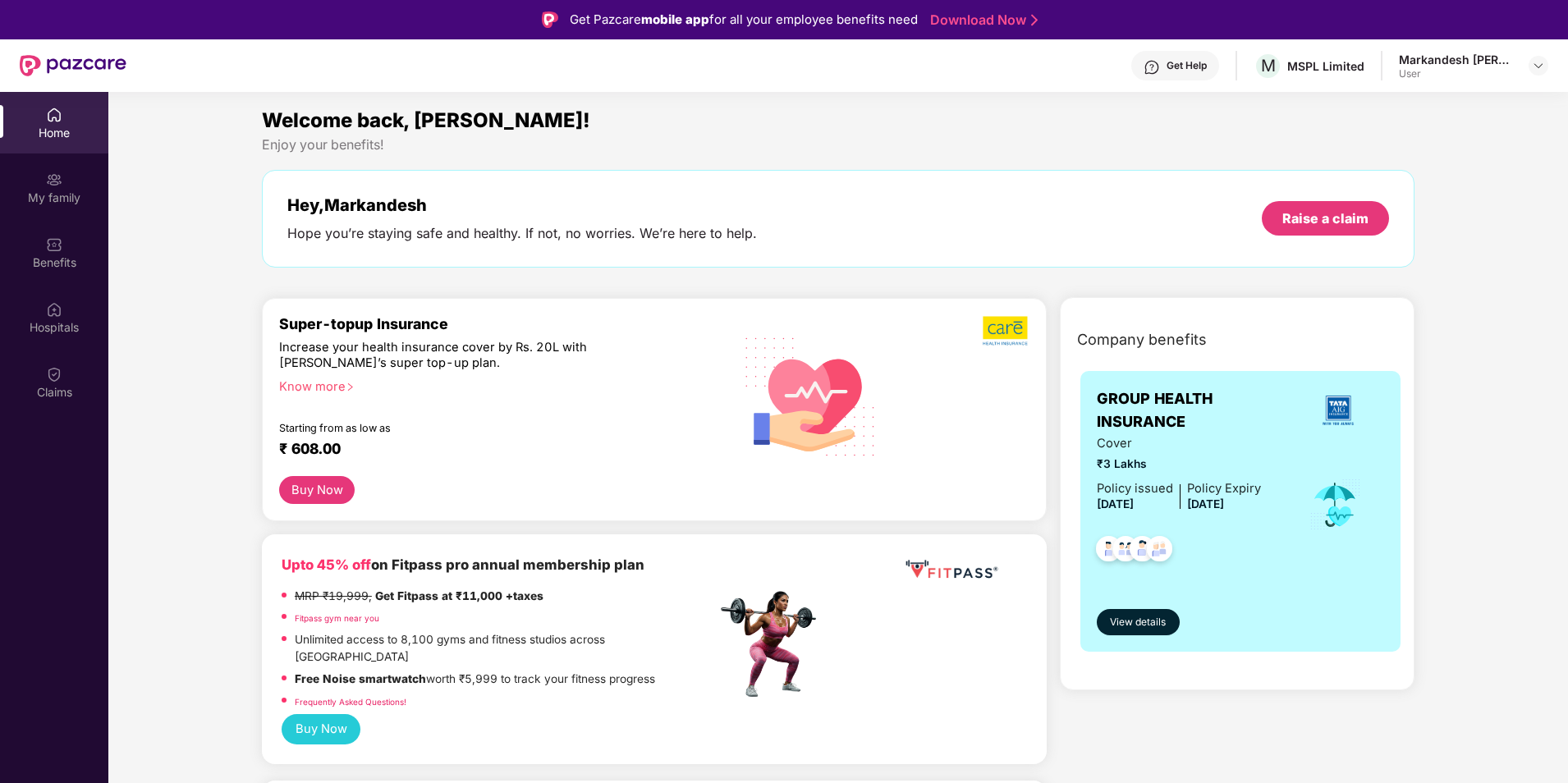
click at [1493, 72] on div "User" at bounding box center [1456, 73] width 115 height 13
click at [1542, 66] on img at bounding box center [1538, 65] width 13 height 13
click at [1480, 146] on div "Markandesh [PERSON_NAME]" at bounding box center [1477, 158] width 155 height 31
click at [1545, 65] on div at bounding box center [1538, 65] width 20 height 20
click at [1395, 103] on div "Logout" at bounding box center [1461, 105] width 213 height 32
